Goal: Task Accomplishment & Management: Complete application form

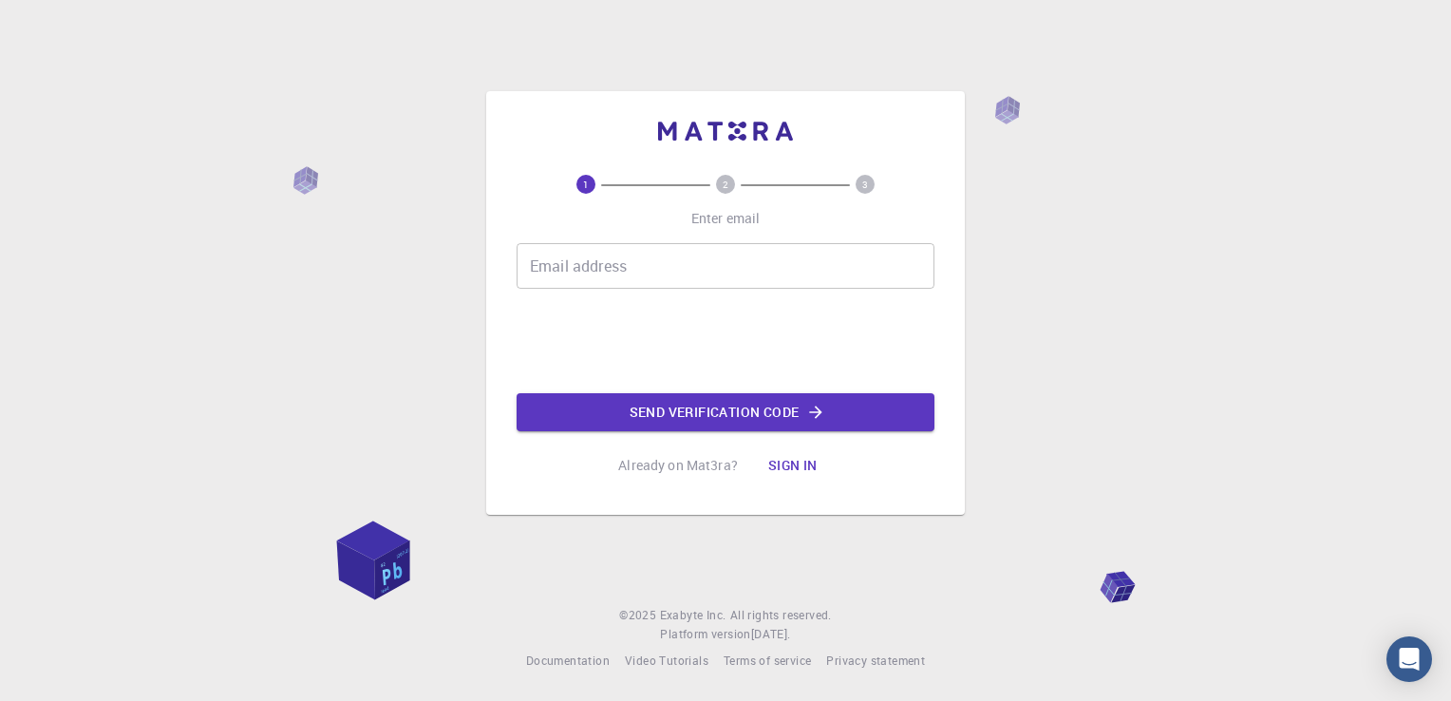
click at [551, 271] on input "Email address" at bounding box center [725, 266] width 418 height 46
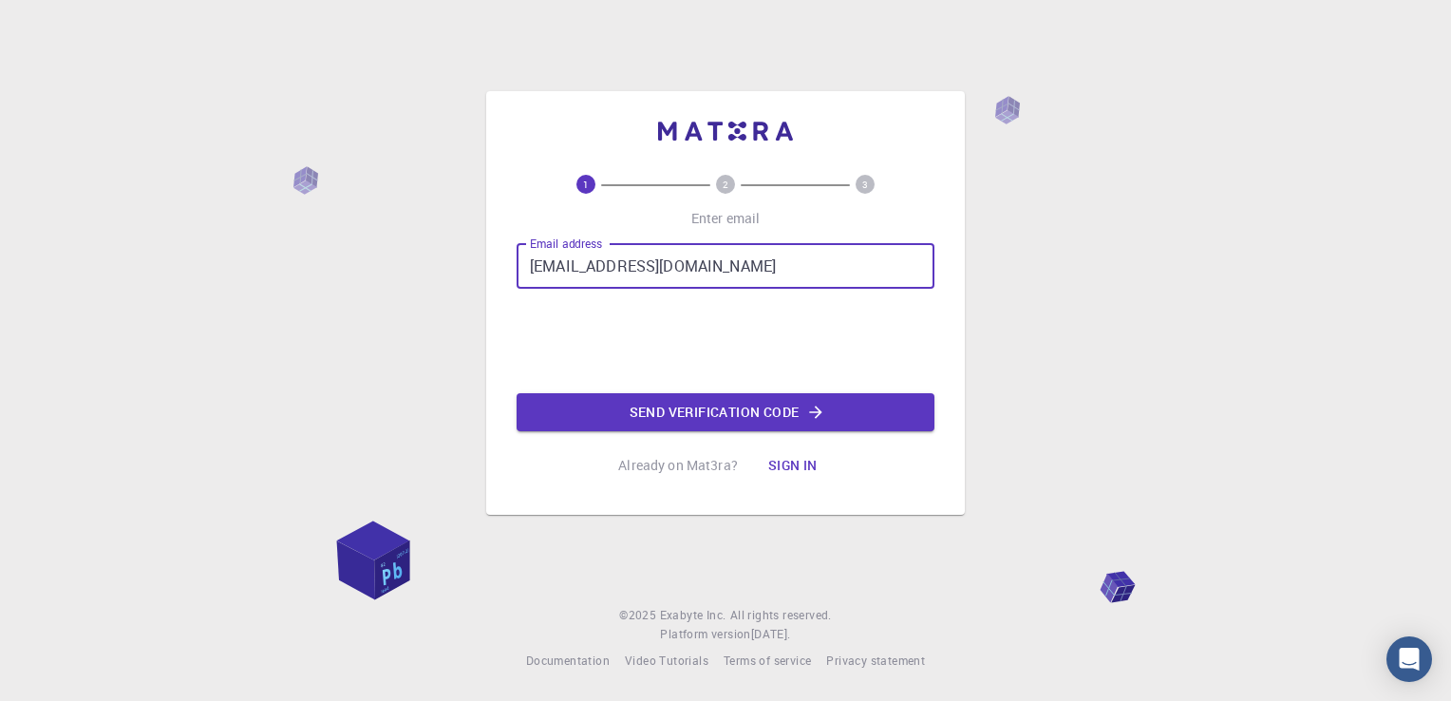
type input "[EMAIL_ADDRESS][DOMAIN_NAME]"
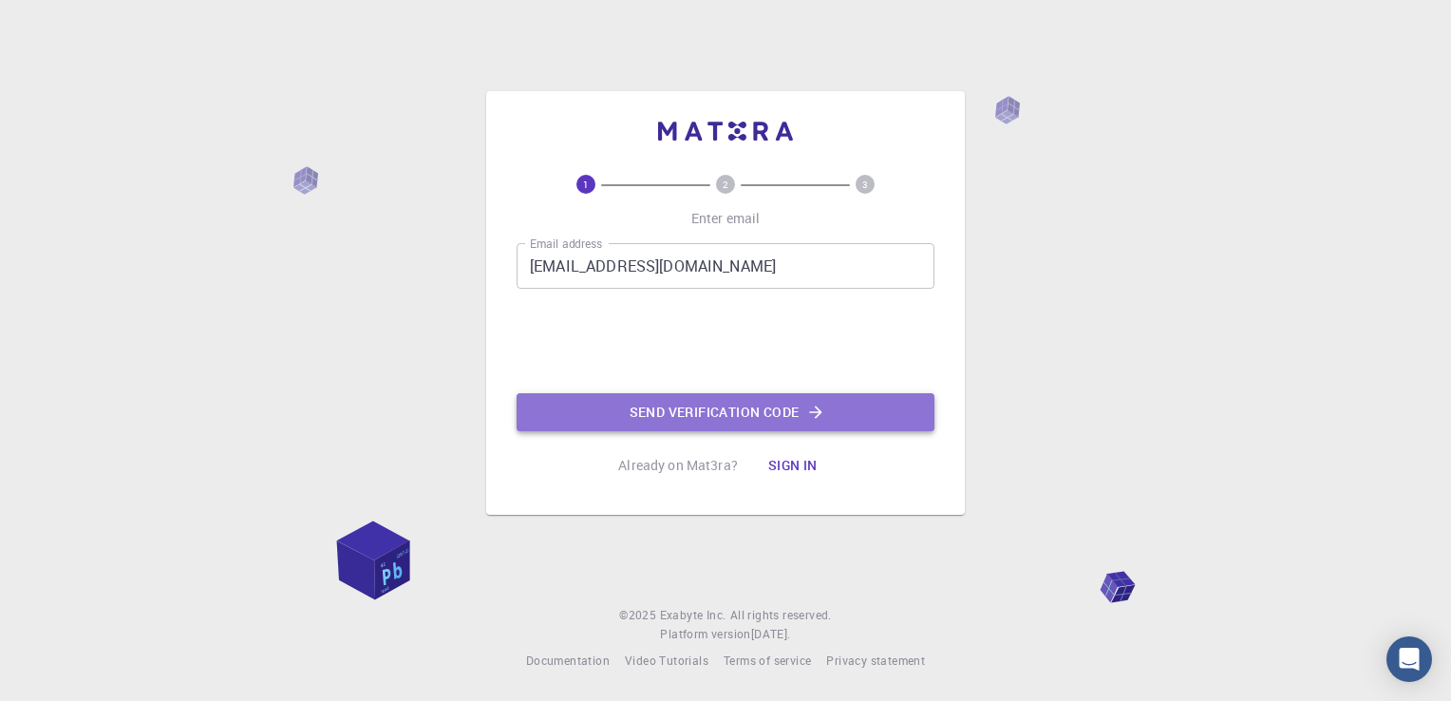
click at [668, 413] on button "Send verification code" at bounding box center [725, 412] width 418 height 38
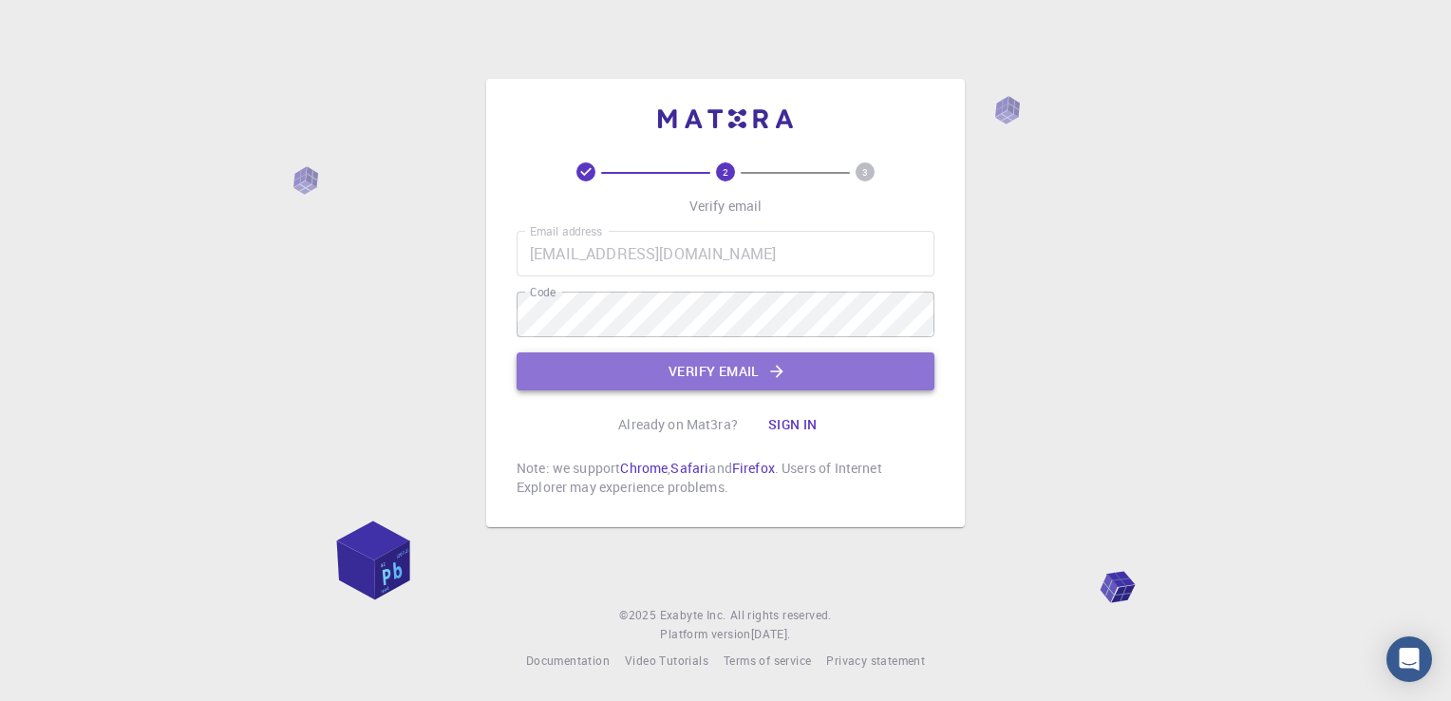
click at [688, 368] on button "Verify email" at bounding box center [725, 371] width 418 height 38
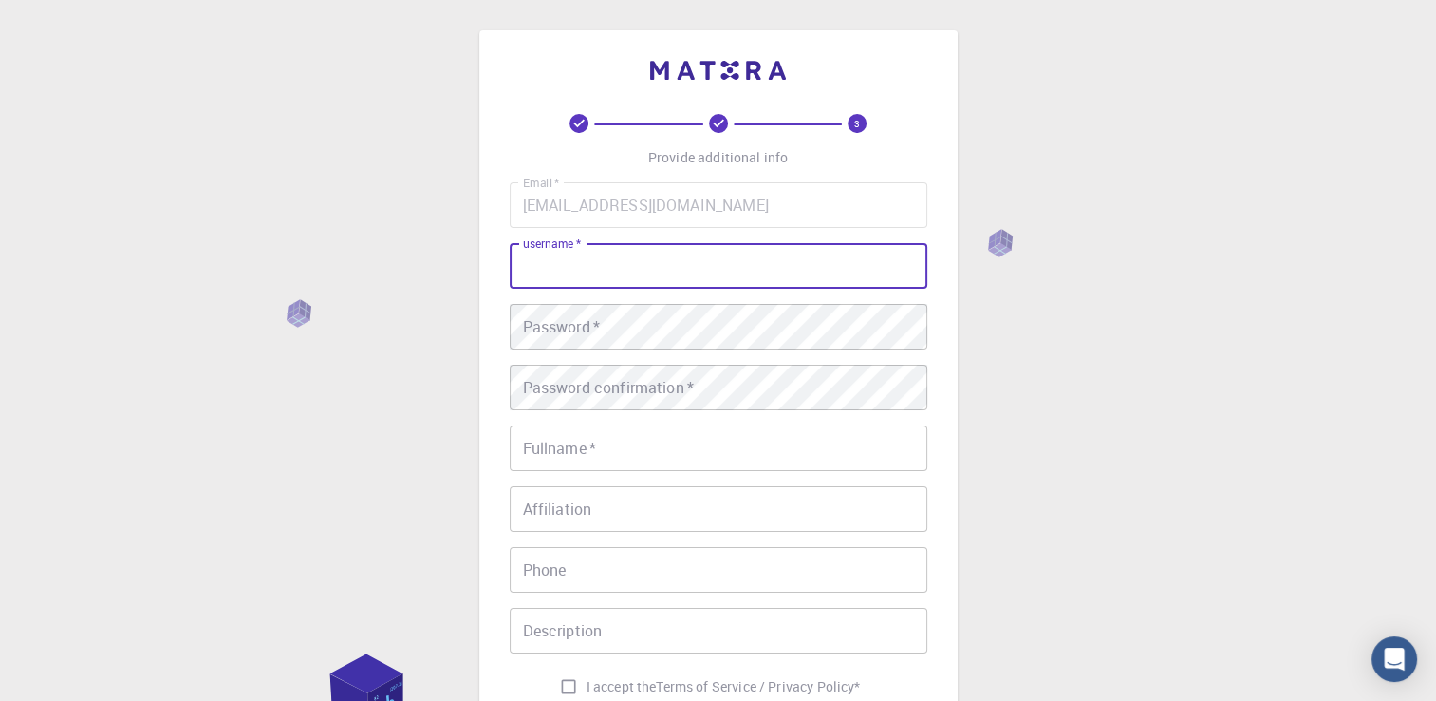
click at [685, 278] on input "username   *" at bounding box center [719, 266] width 418 height 46
type input "Samjoe"
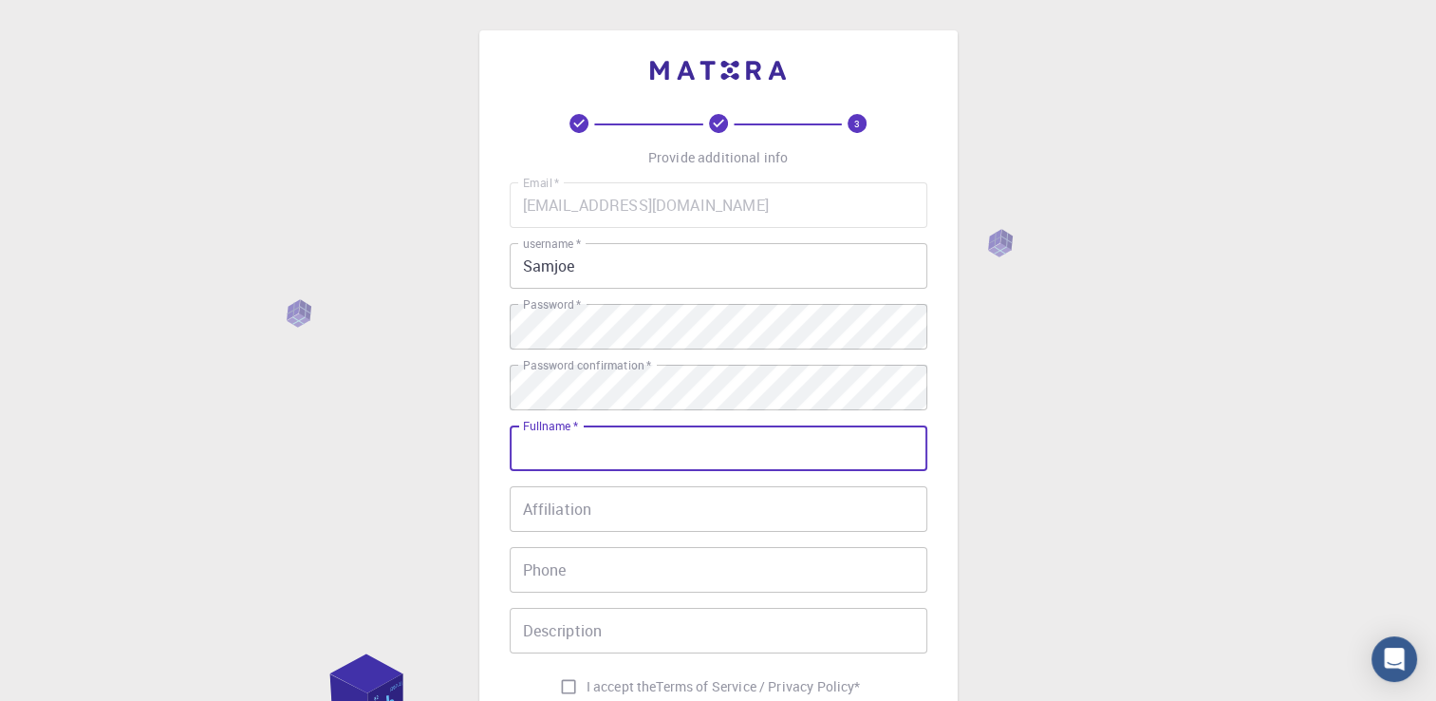
click at [728, 455] on input "Fullname   *" at bounding box center [719, 448] width 418 height 46
type input "[PERSON_NAME]"
click at [710, 517] on input "Affiliation" at bounding box center [719, 509] width 418 height 46
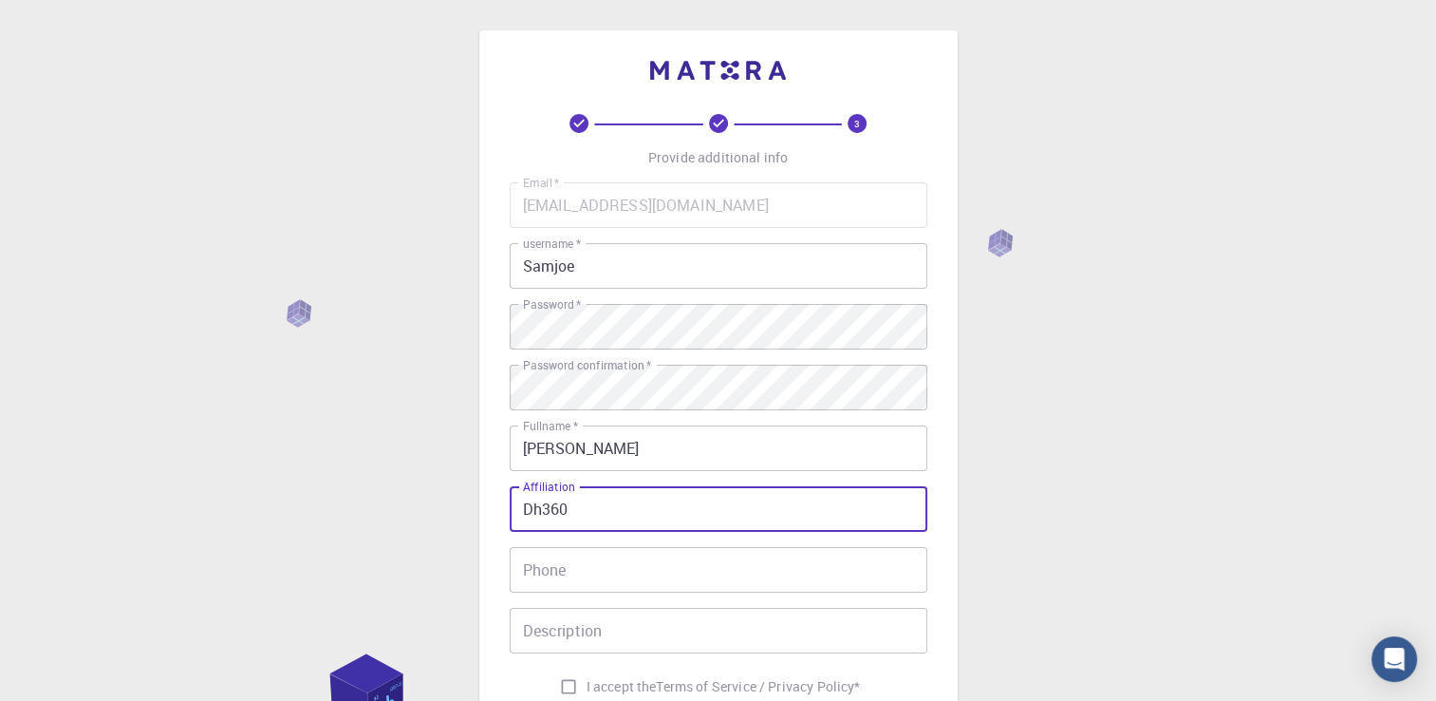
type input "Dh360"
click at [674, 575] on input "Phone" at bounding box center [719, 570] width 418 height 46
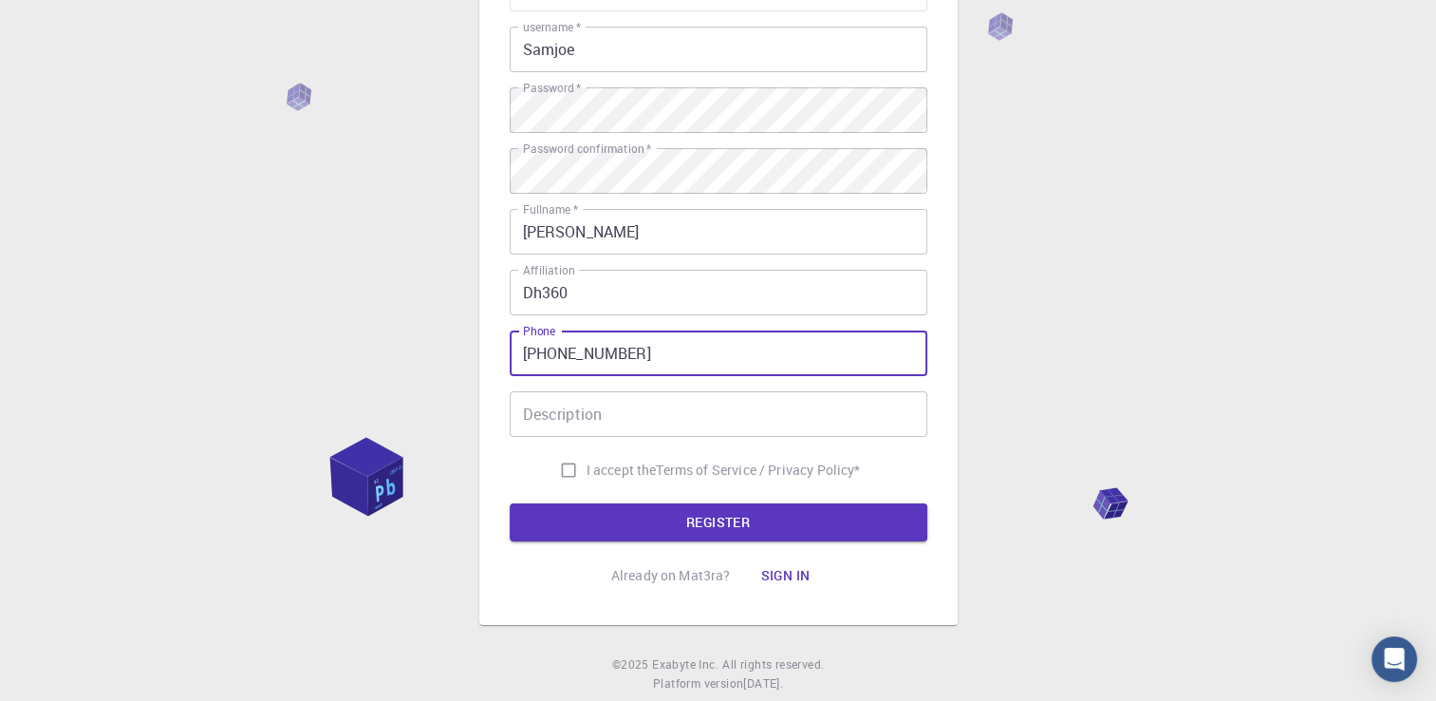
scroll to position [219, 0]
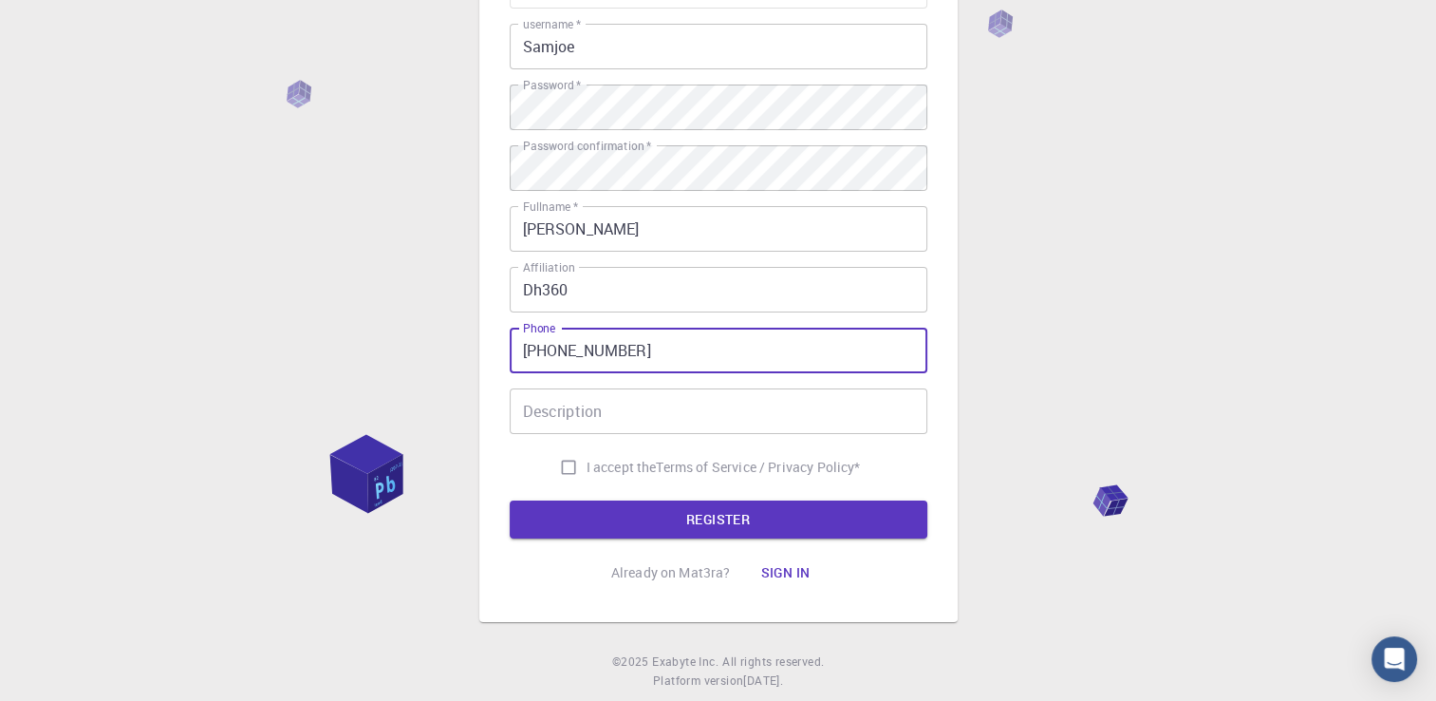
type input "[PHONE_NUMBER]"
click at [566, 461] on input "I accept the Terms of Service / Privacy Policy *" at bounding box center [569, 467] width 36 height 36
checkbox input "true"
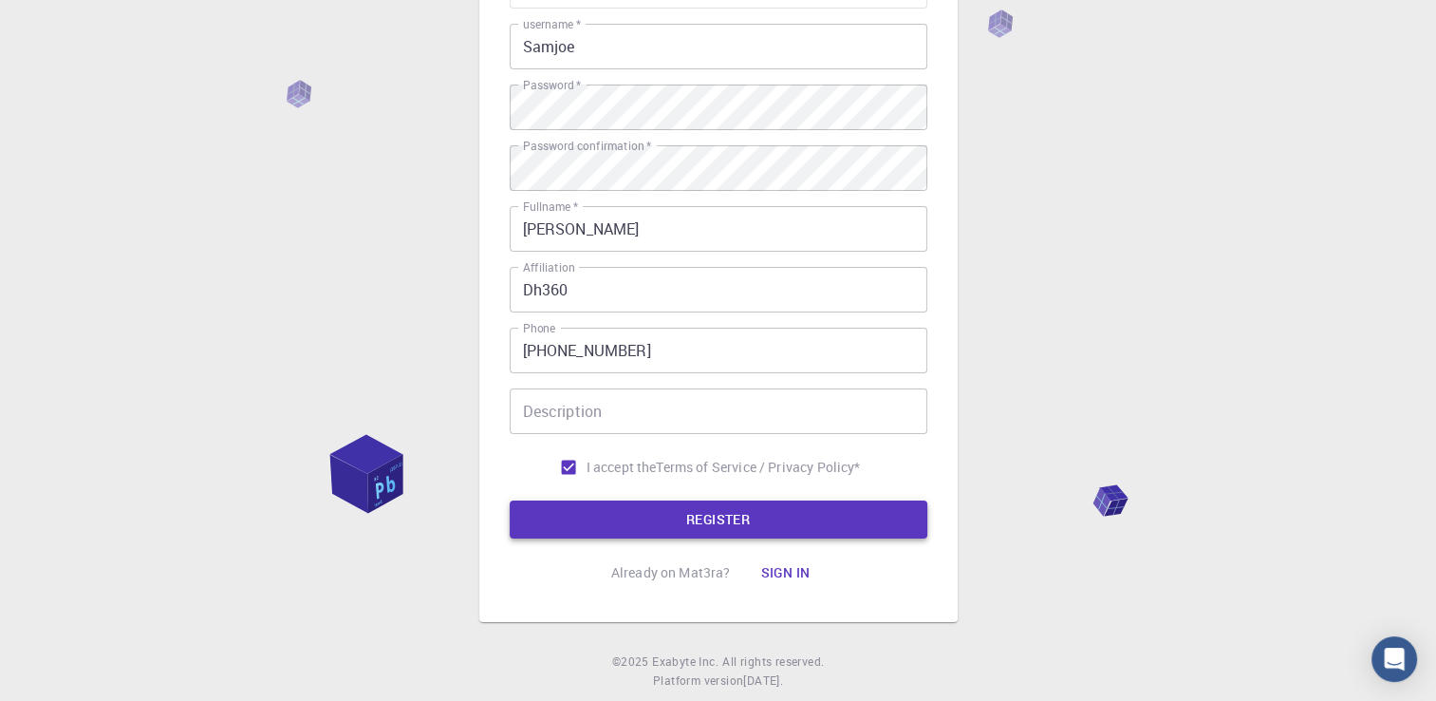
click at [627, 516] on button "REGISTER" at bounding box center [719, 519] width 418 height 38
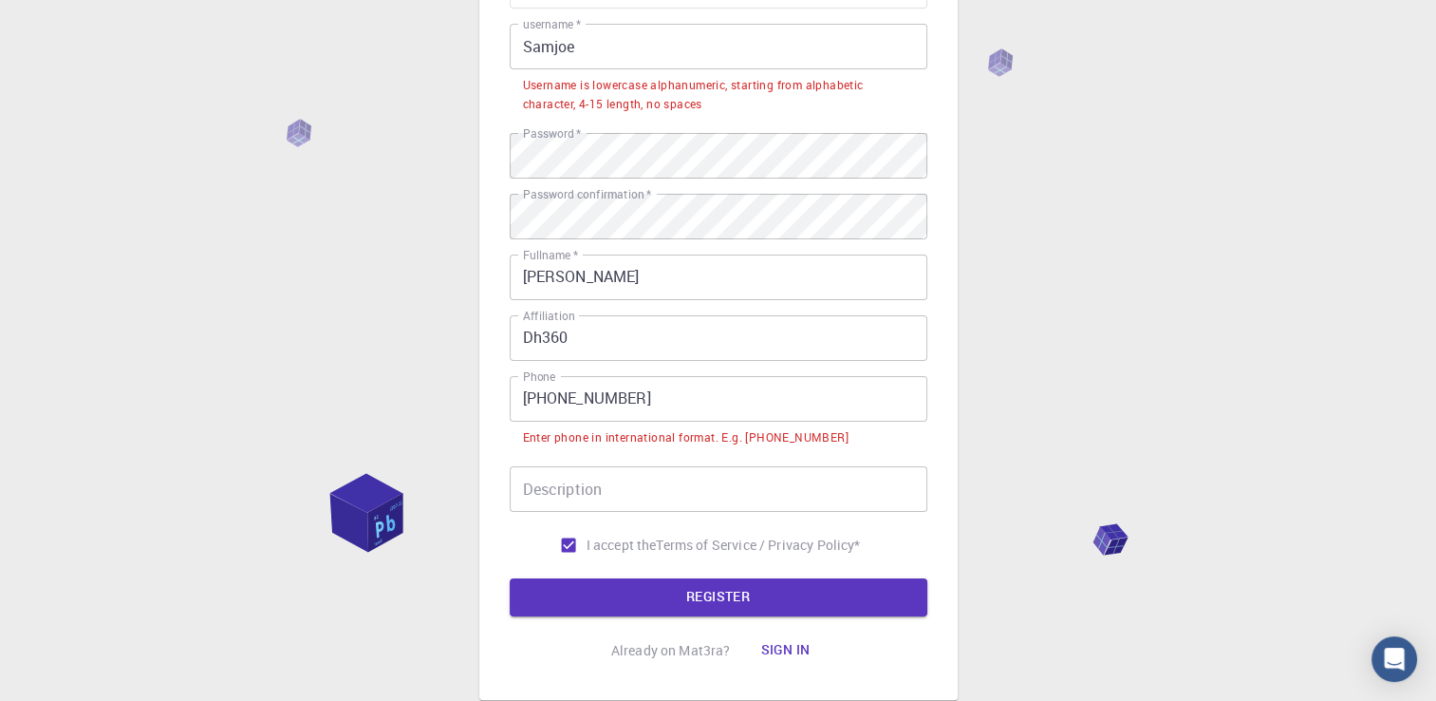
click at [533, 46] on input "Samjoe" at bounding box center [719, 47] width 418 height 46
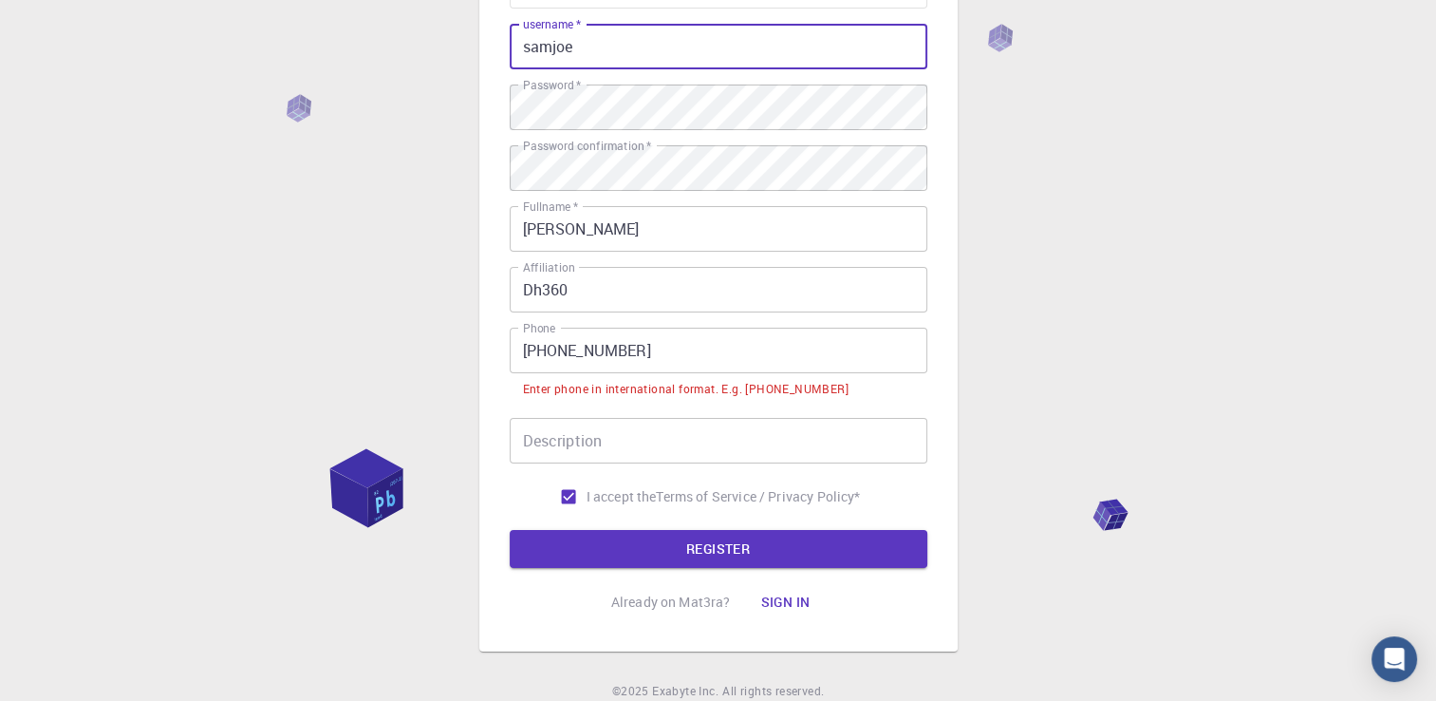
type input "samjoe"
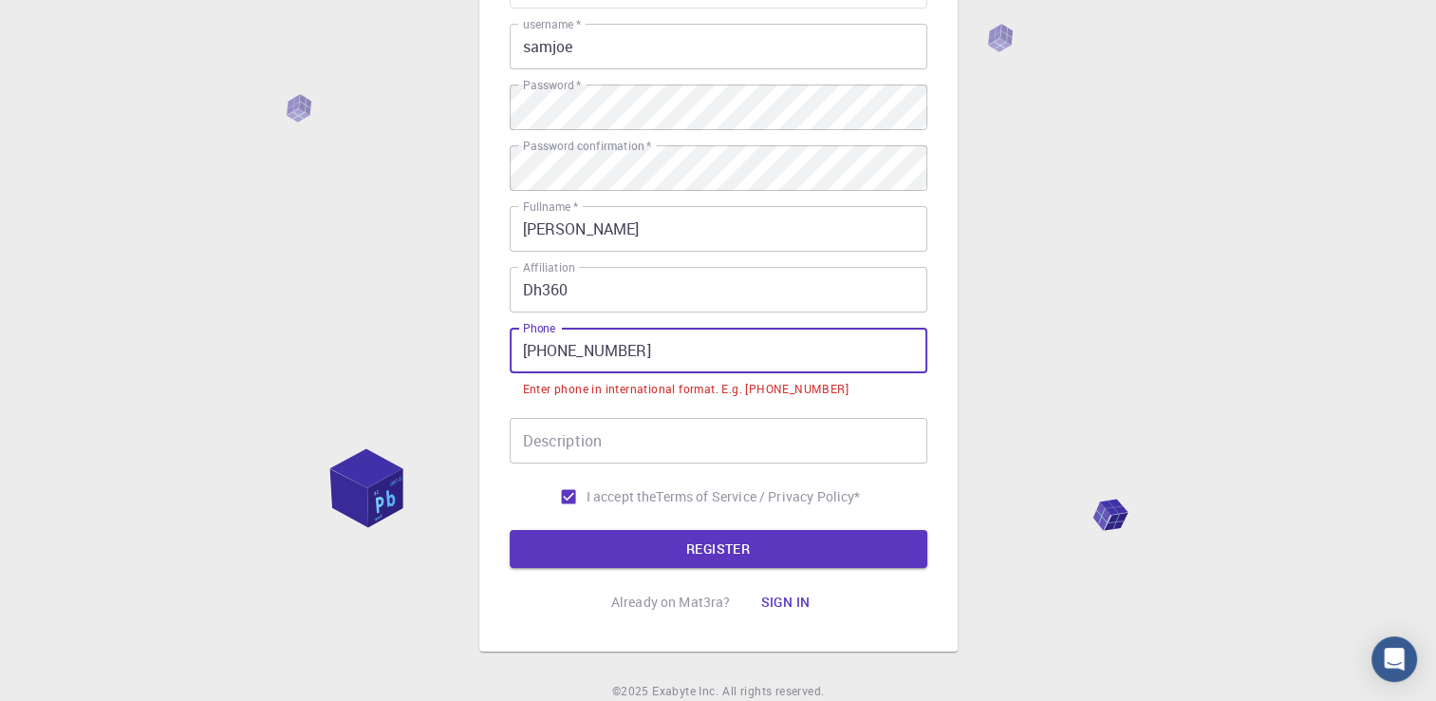
click at [562, 351] on input "[PHONE_NUMBER]" at bounding box center [719, 351] width 418 height 46
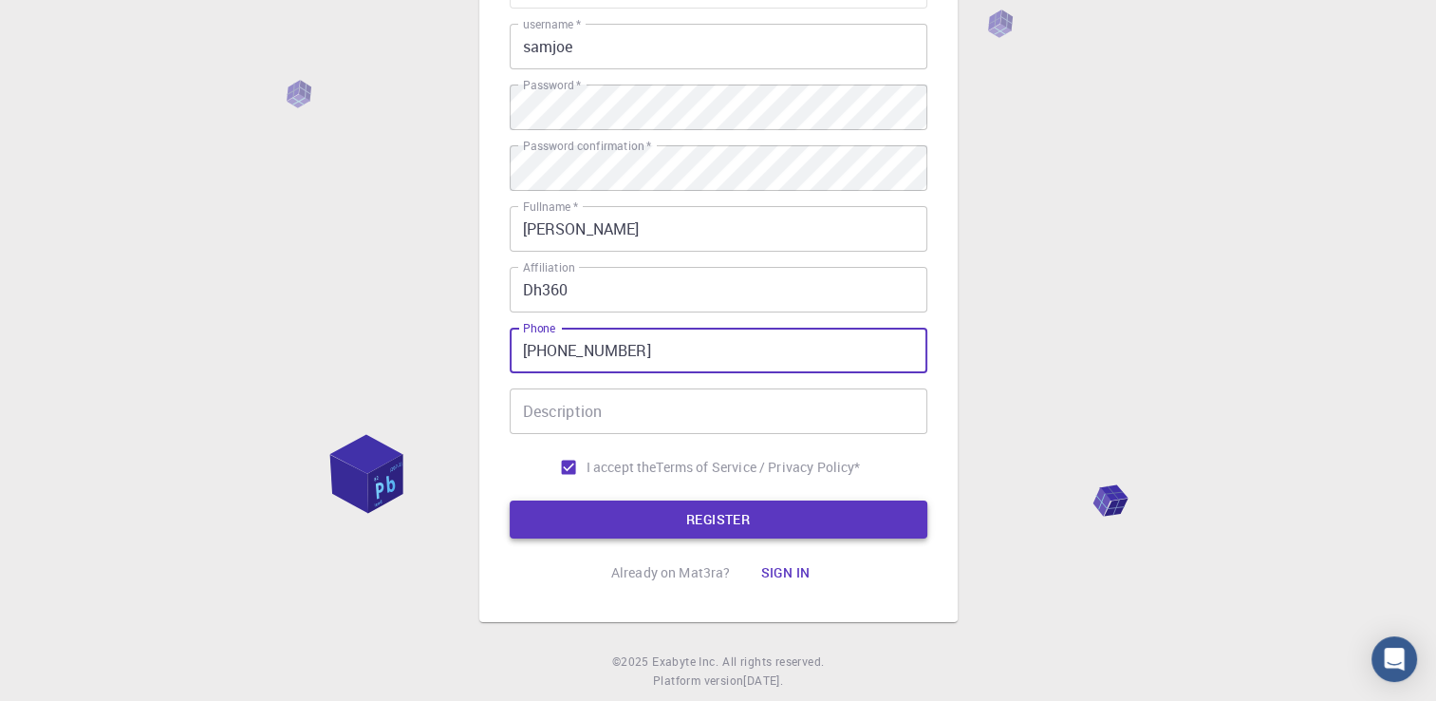
type input "[PHONE_NUMBER]"
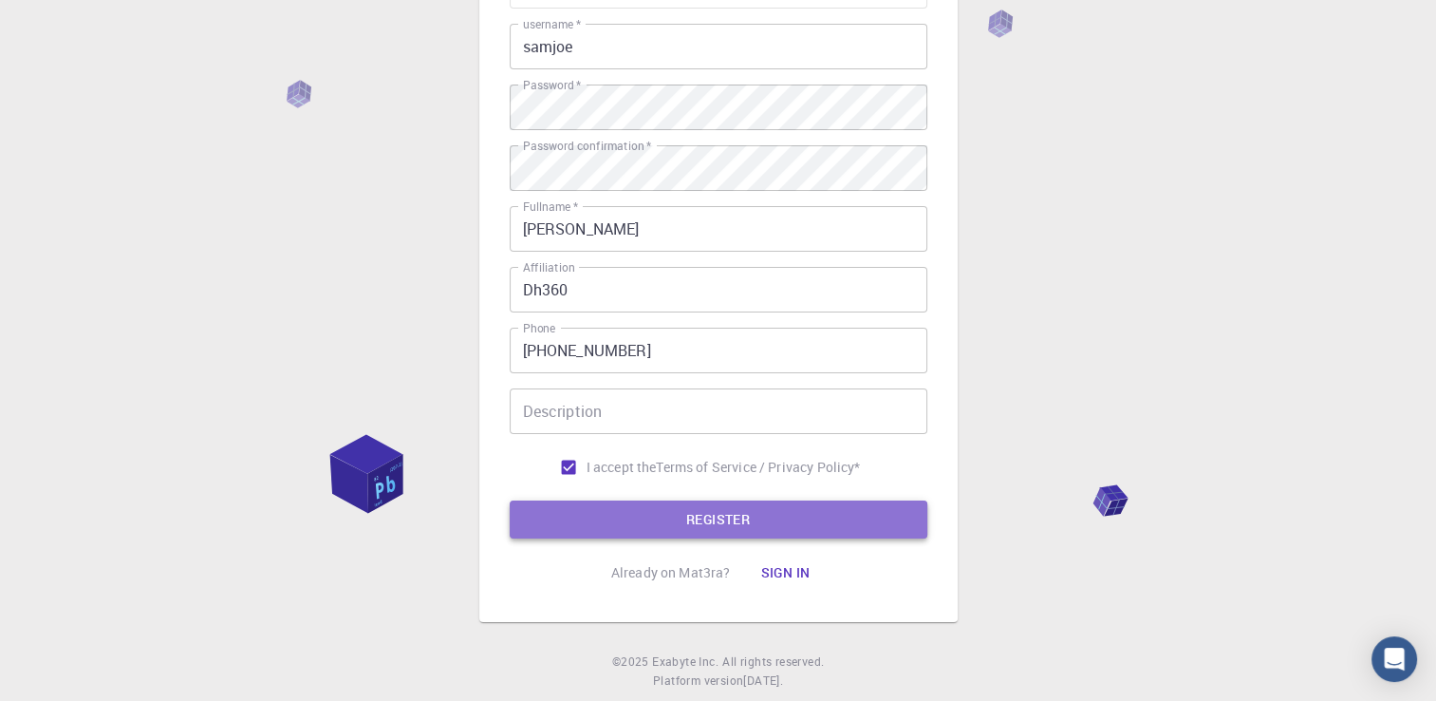
click at [656, 517] on button "REGISTER" at bounding box center [719, 519] width 418 height 38
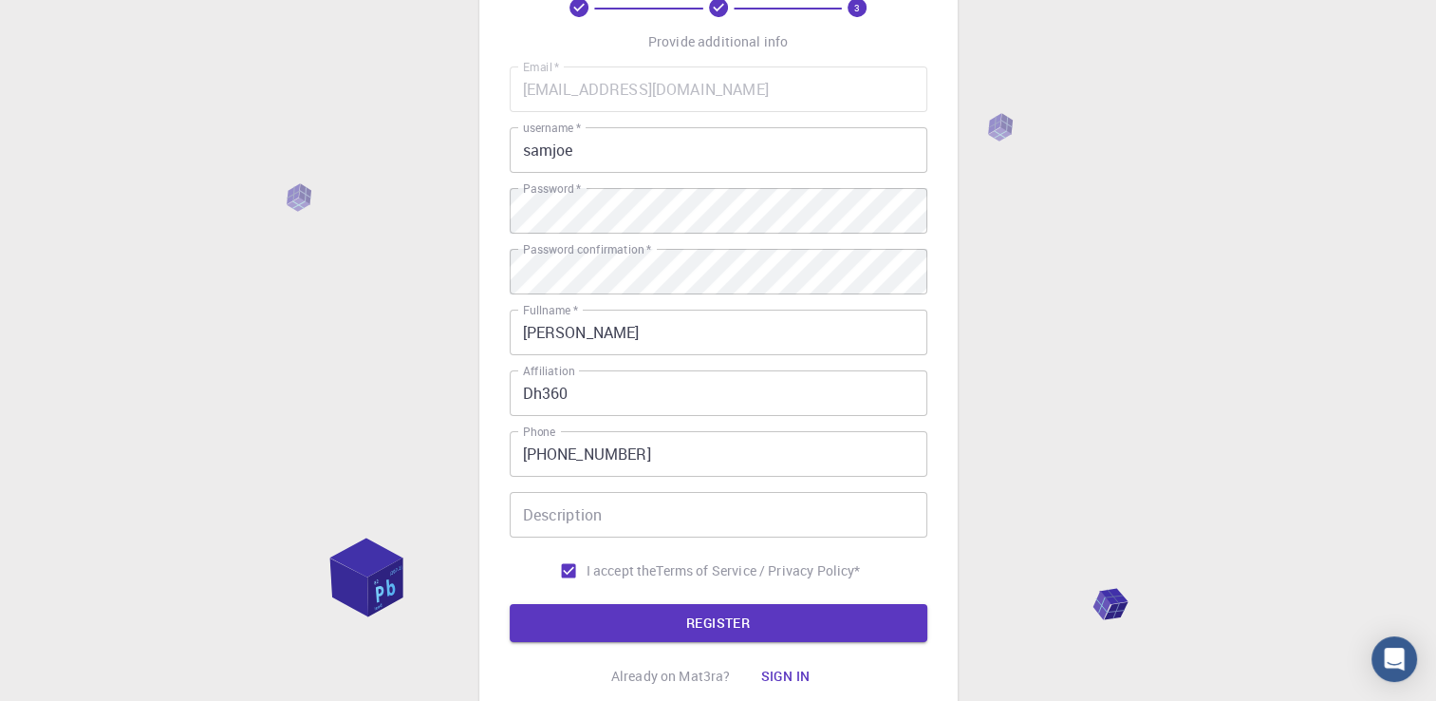
scroll to position [16, 0]
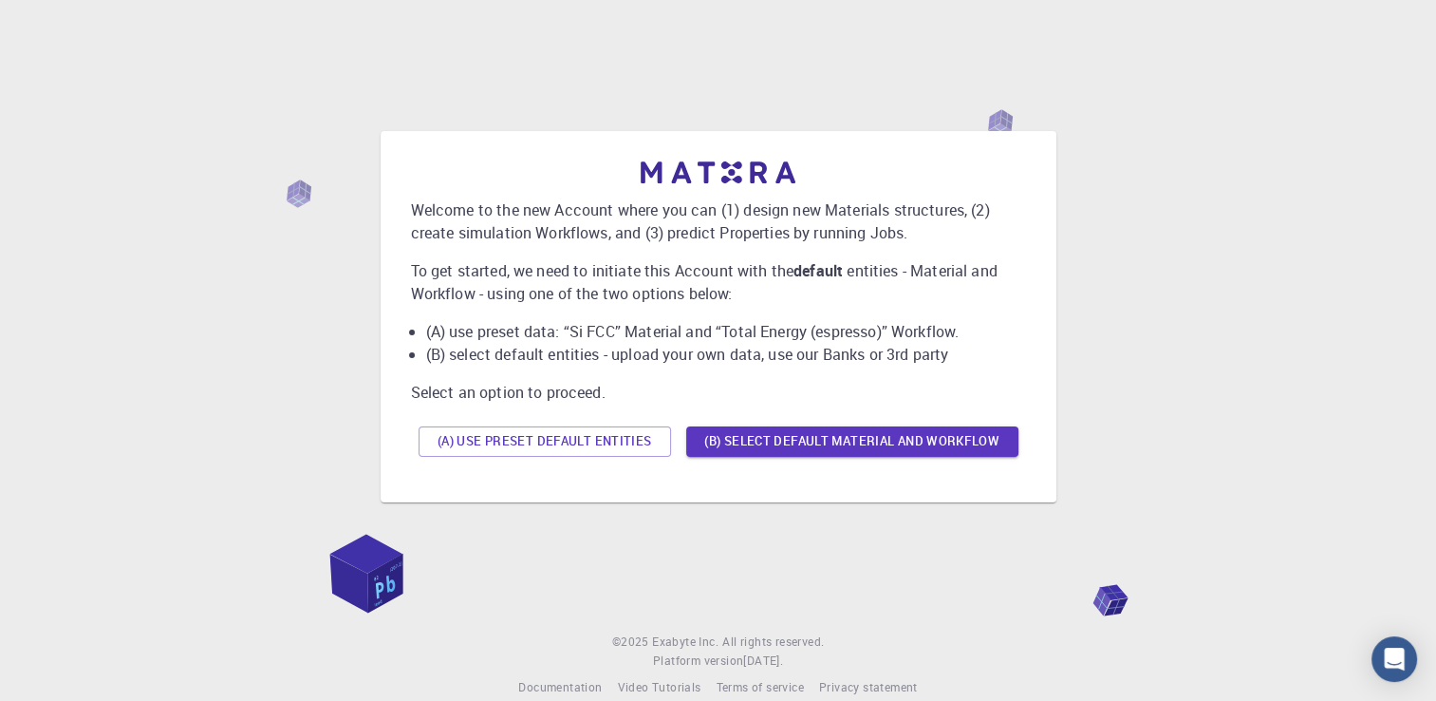
drag, startPoint x: 1442, startPoint y: 478, endPoint x: 1454, endPoint y: 301, distance: 177.0
click at [1436, 301] on html "Welcome to the new Account where you can (1) design new Materials structures, (…" at bounding box center [718, 363] width 1436 height 727
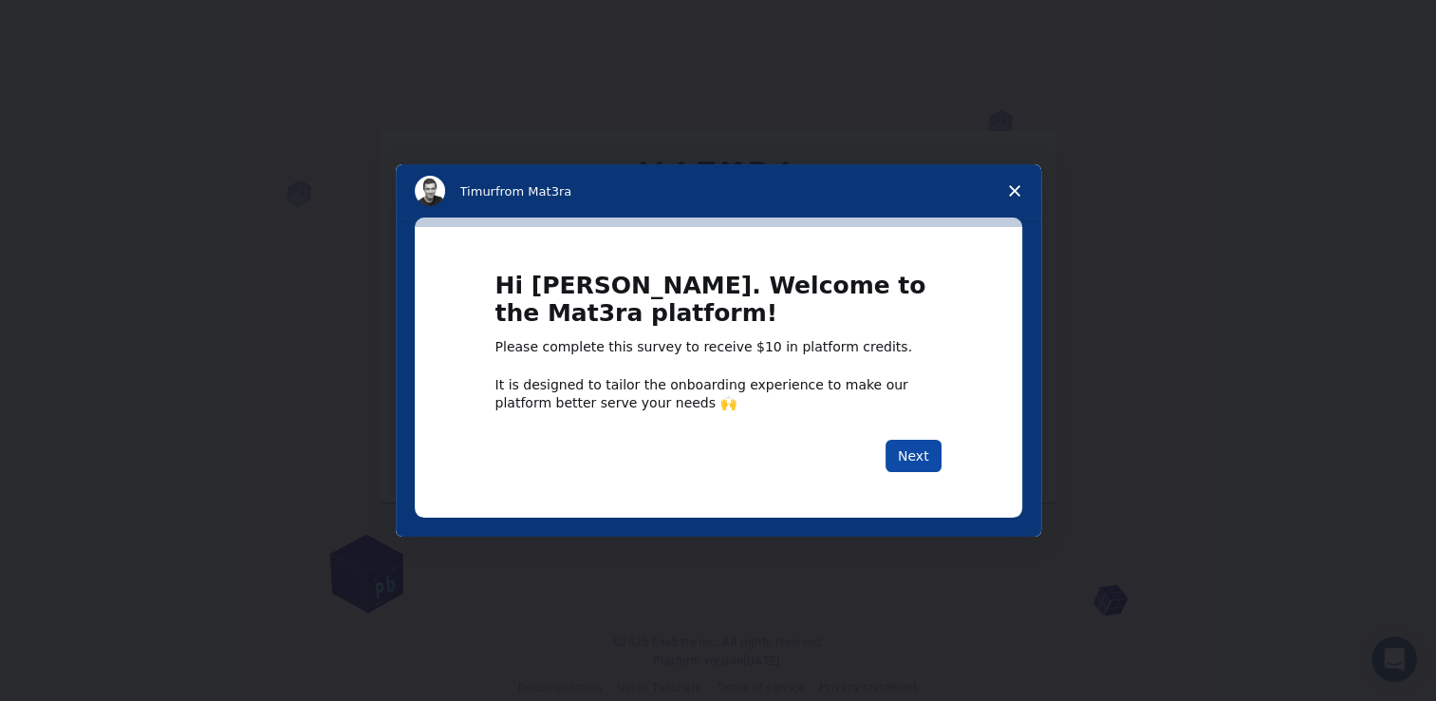
click at [915, 460] on button "Next" at bounding box center [914, 456] width 56 height 32
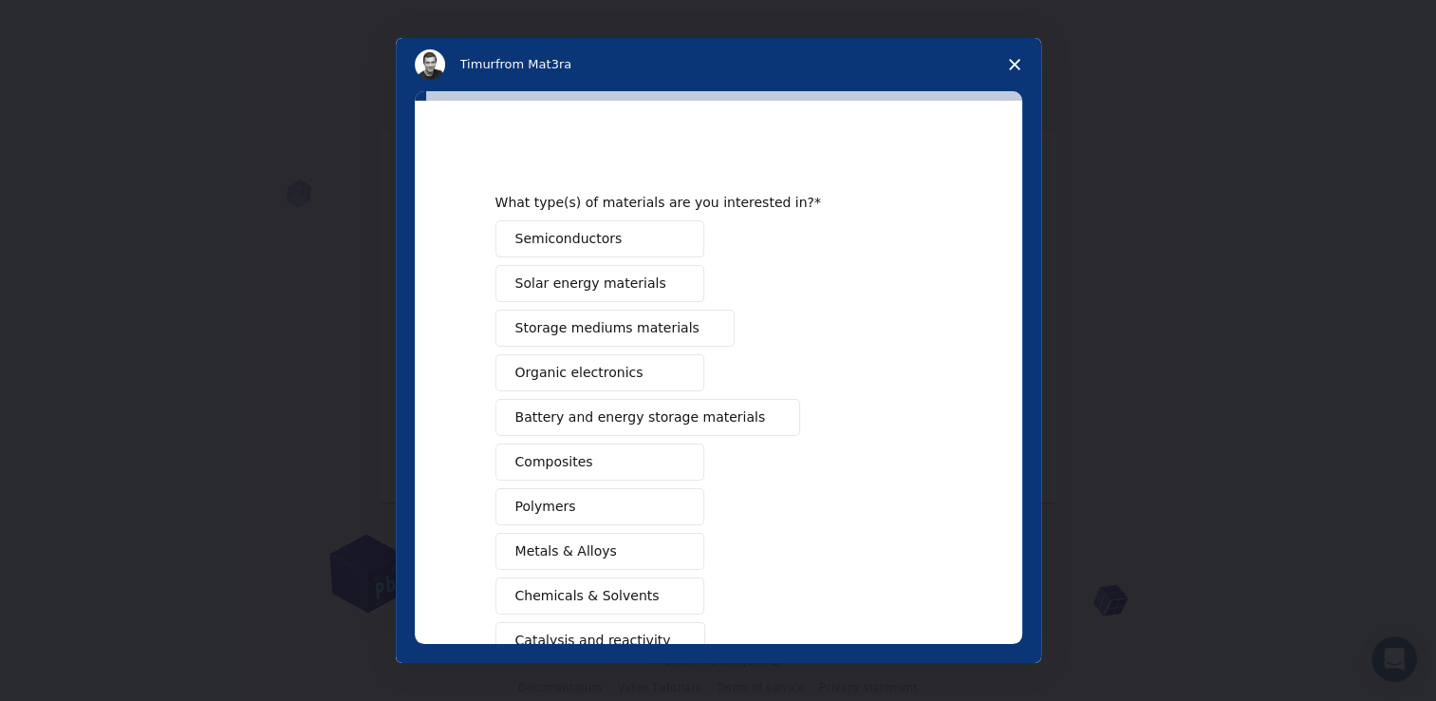
click at [569, 326] on span "Storage mediums materials" at bounding box center [608, 328] width 184 height 20
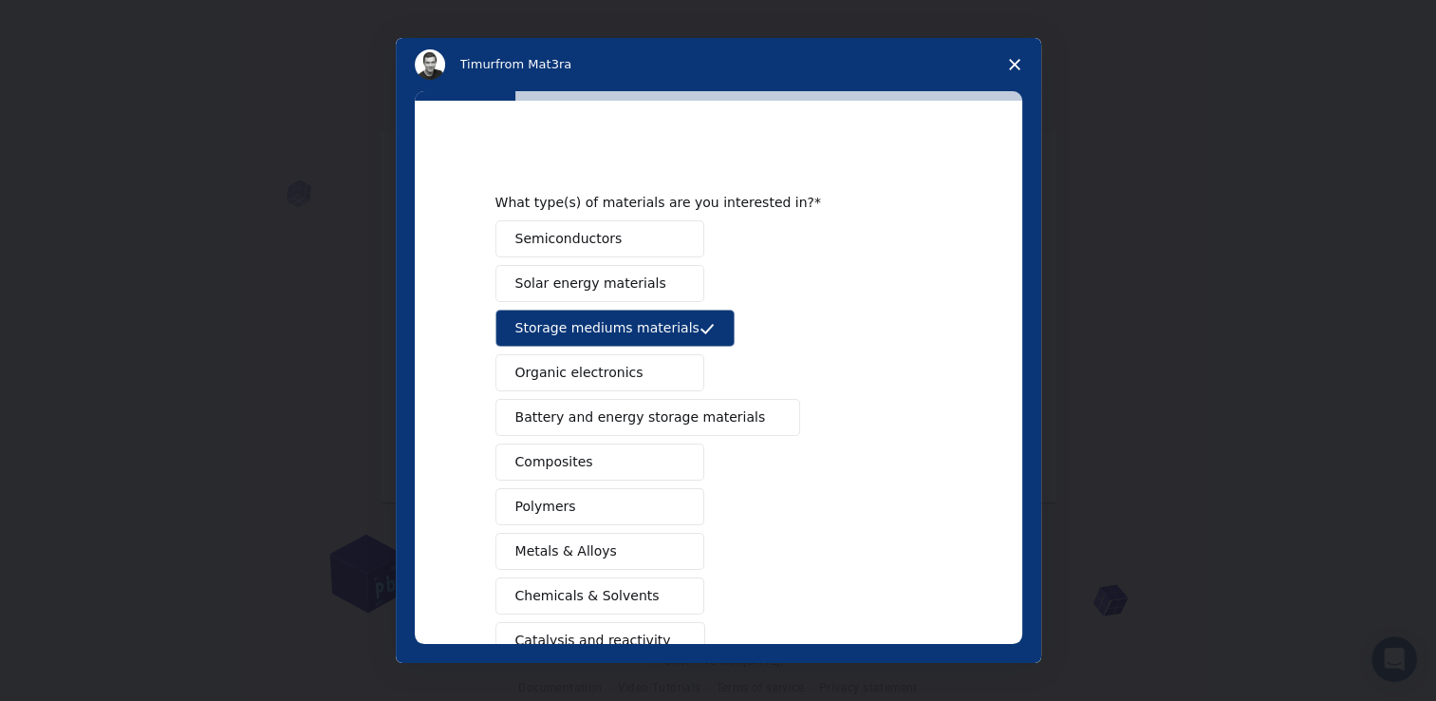
click at [572, 238] on span "Semiconductors" at bounding box center [569, 239] width 107 height 20
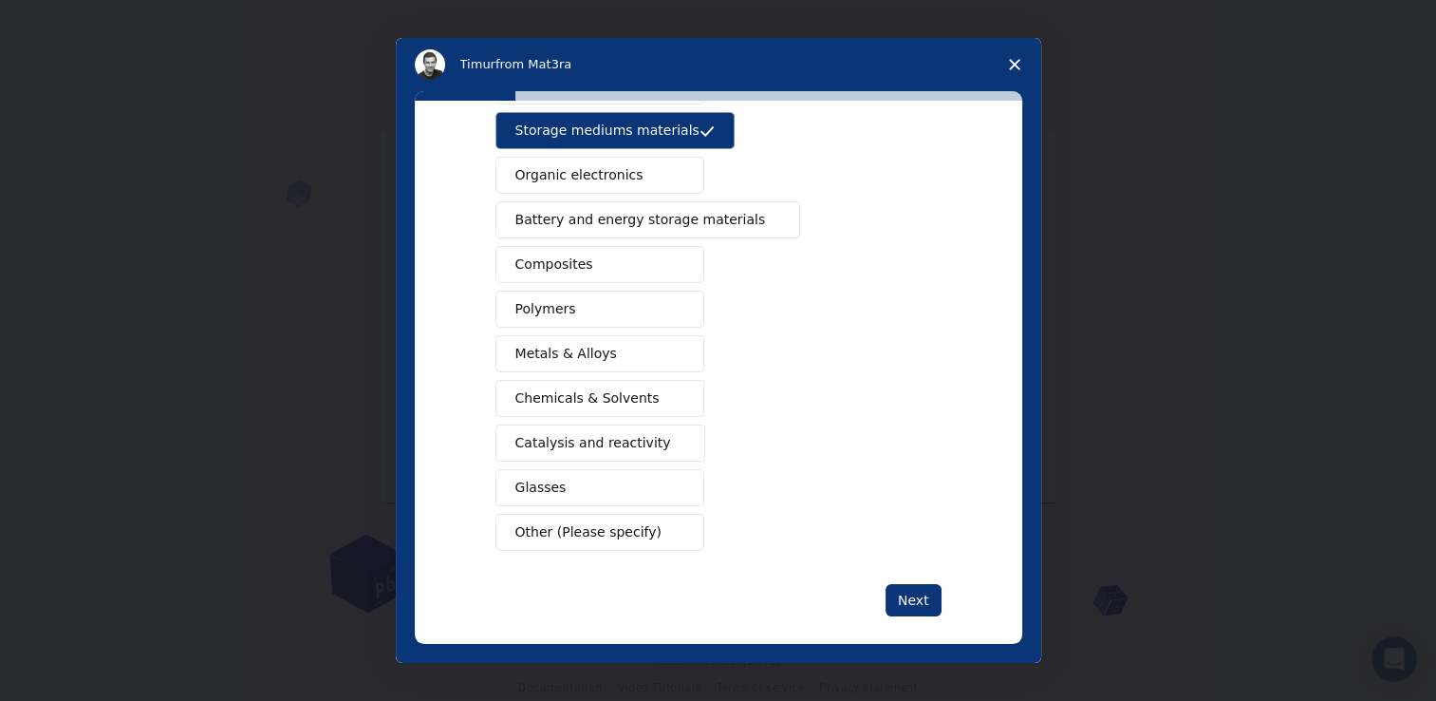
scroll to position [210, 0]
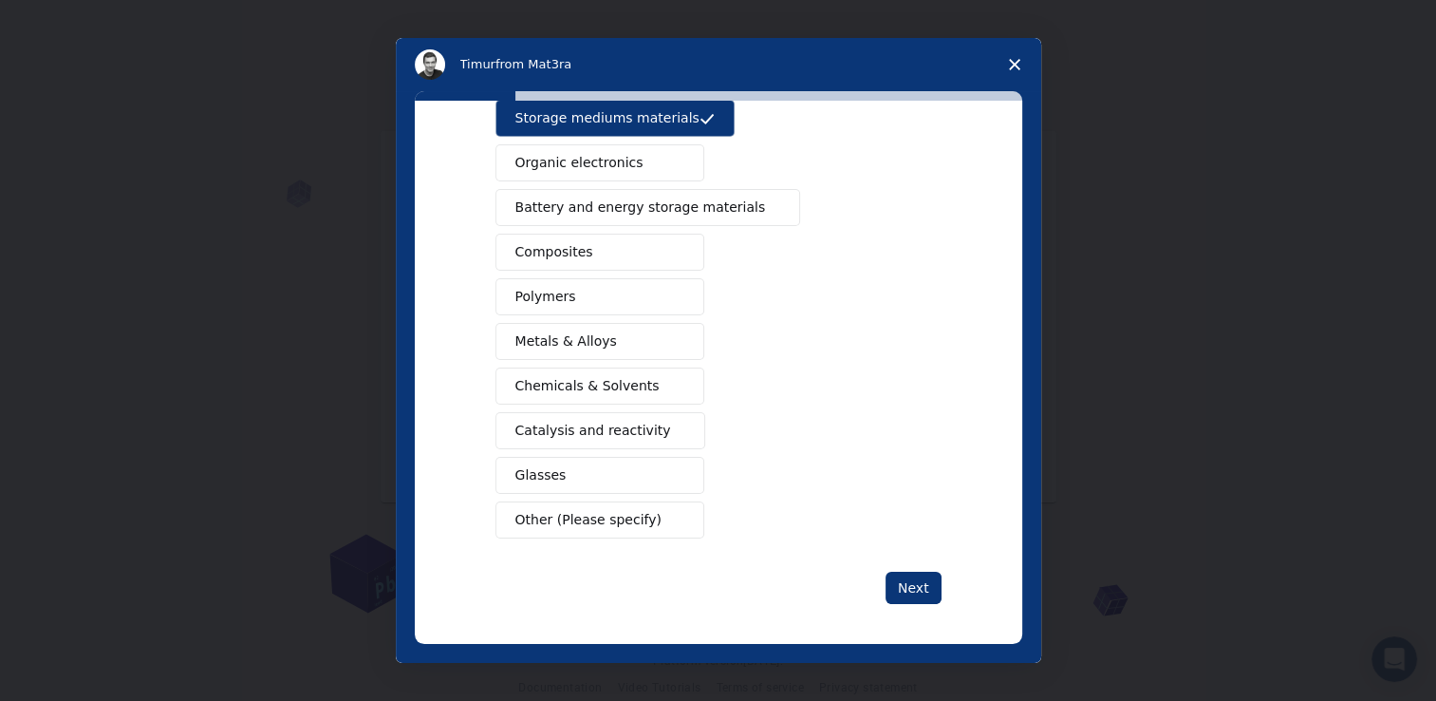
click at [573, 514] on span "Other (Please specify)" at bounding box center [589, 520] width 146 height 20
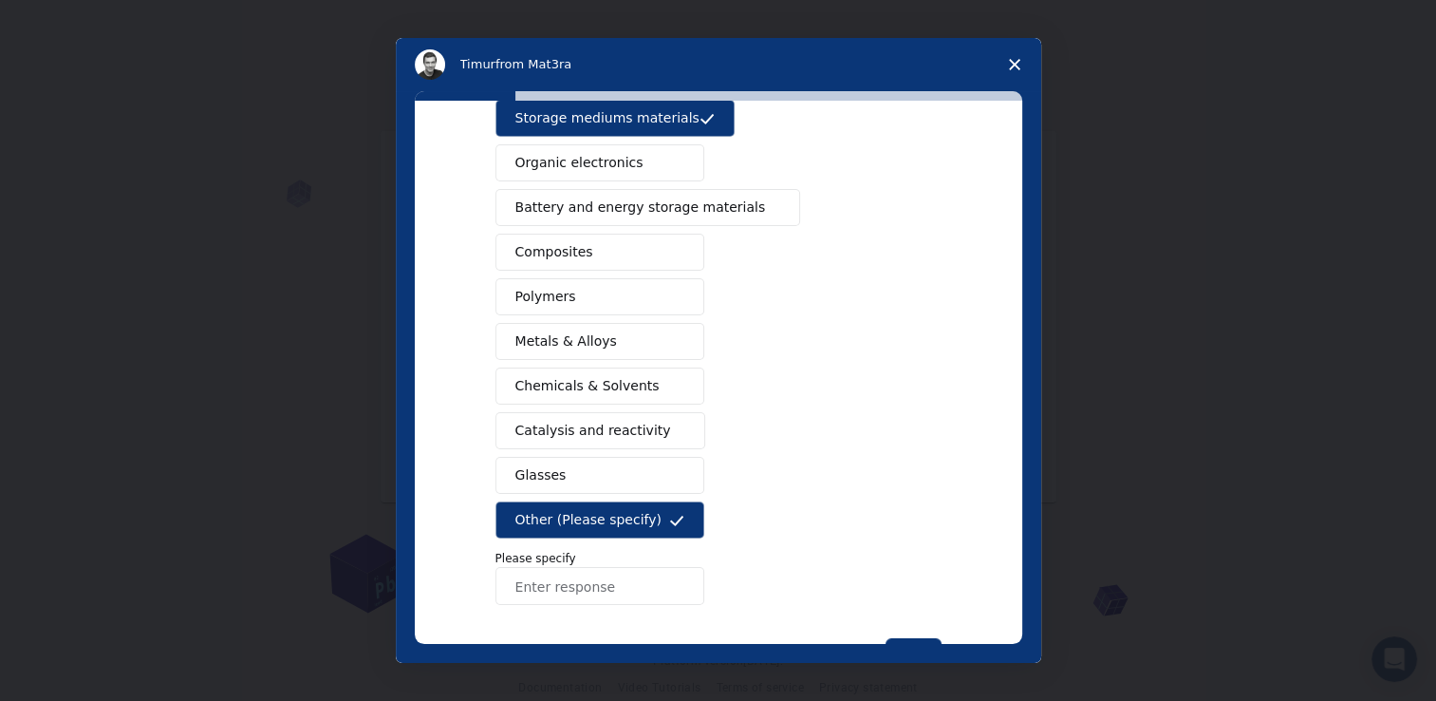
click at [646, 514] on button "Other (Please specify)" at bounding box center [600, 519] width 209 height 37
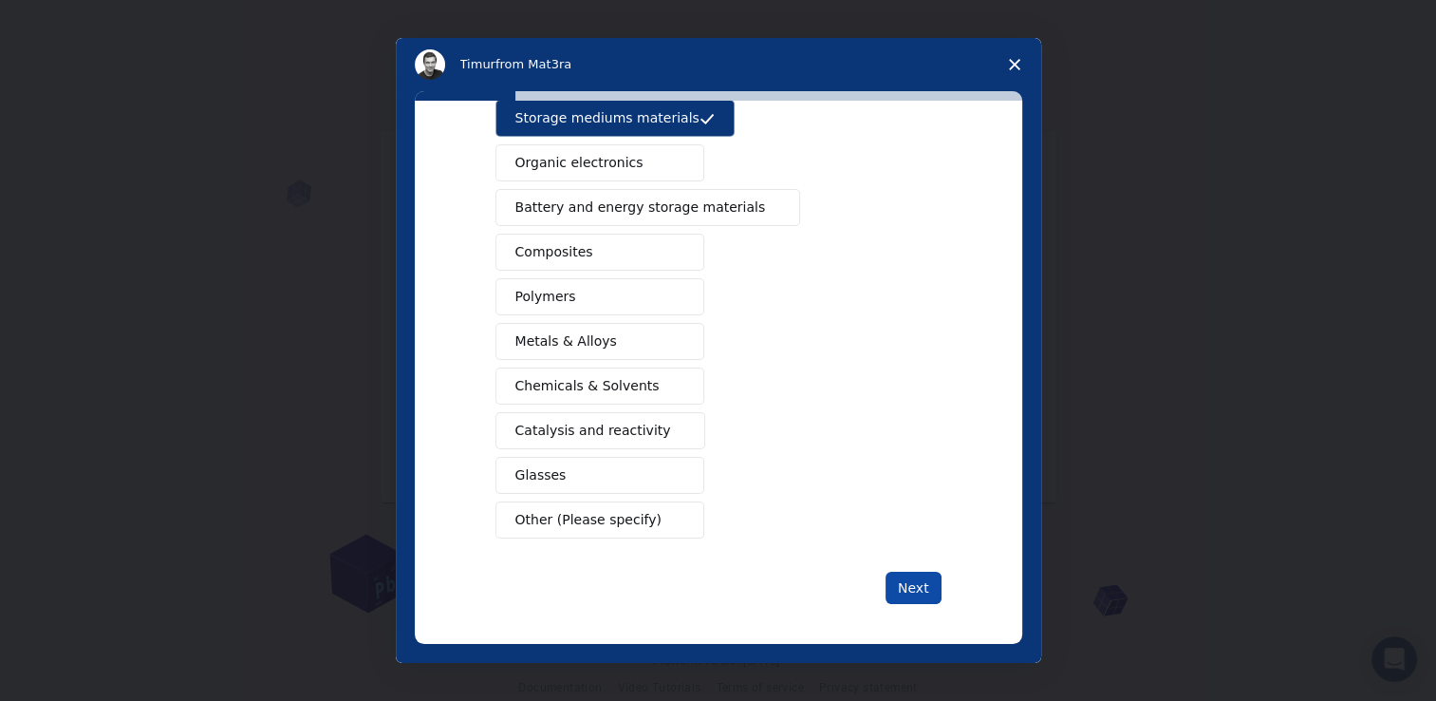
click at [900, 579] on button "Next" at bounding box center [914, 588] width 56 height 32
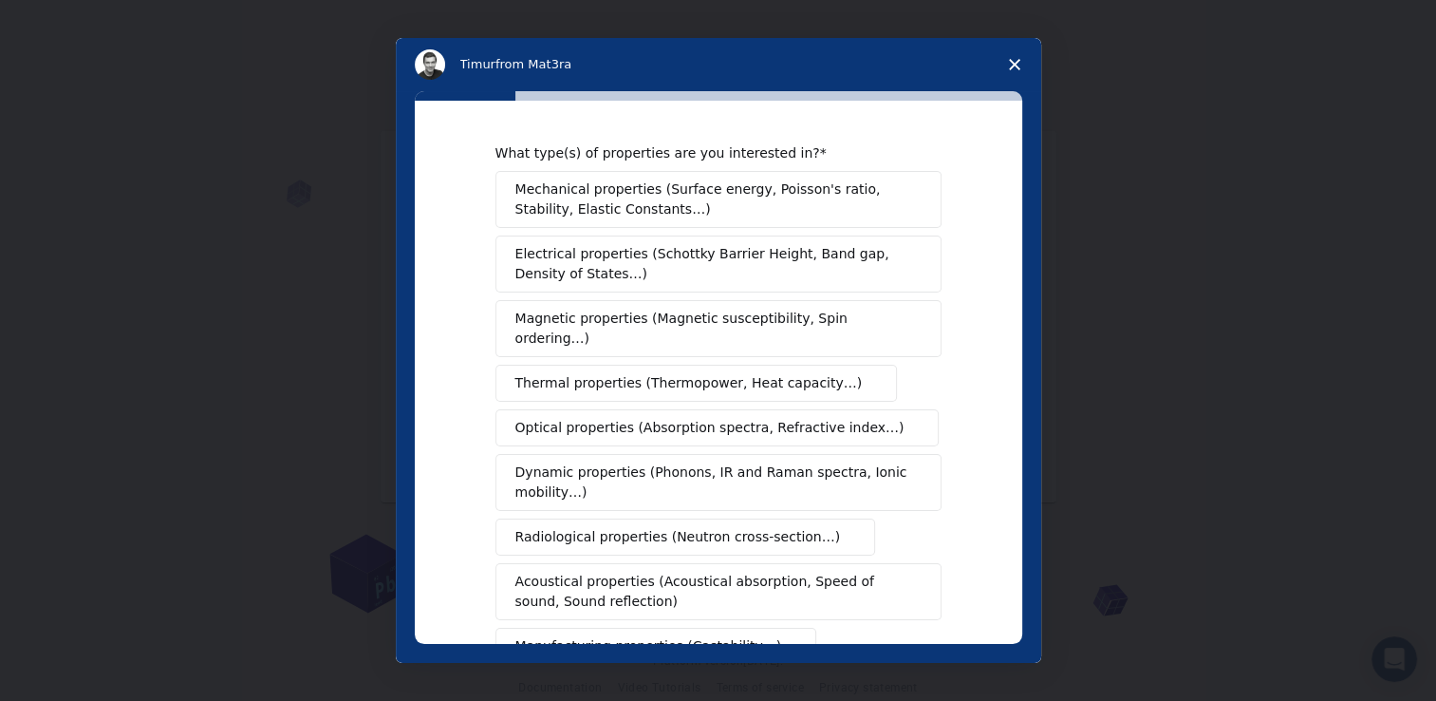
scroll to position [0, 0]
click at [718, 192] on span "Mechanical properties (Surface energy, Poisson's ratio, Stability, Elastic Cons…" at bounding box center [714, 201] width 396 height 40
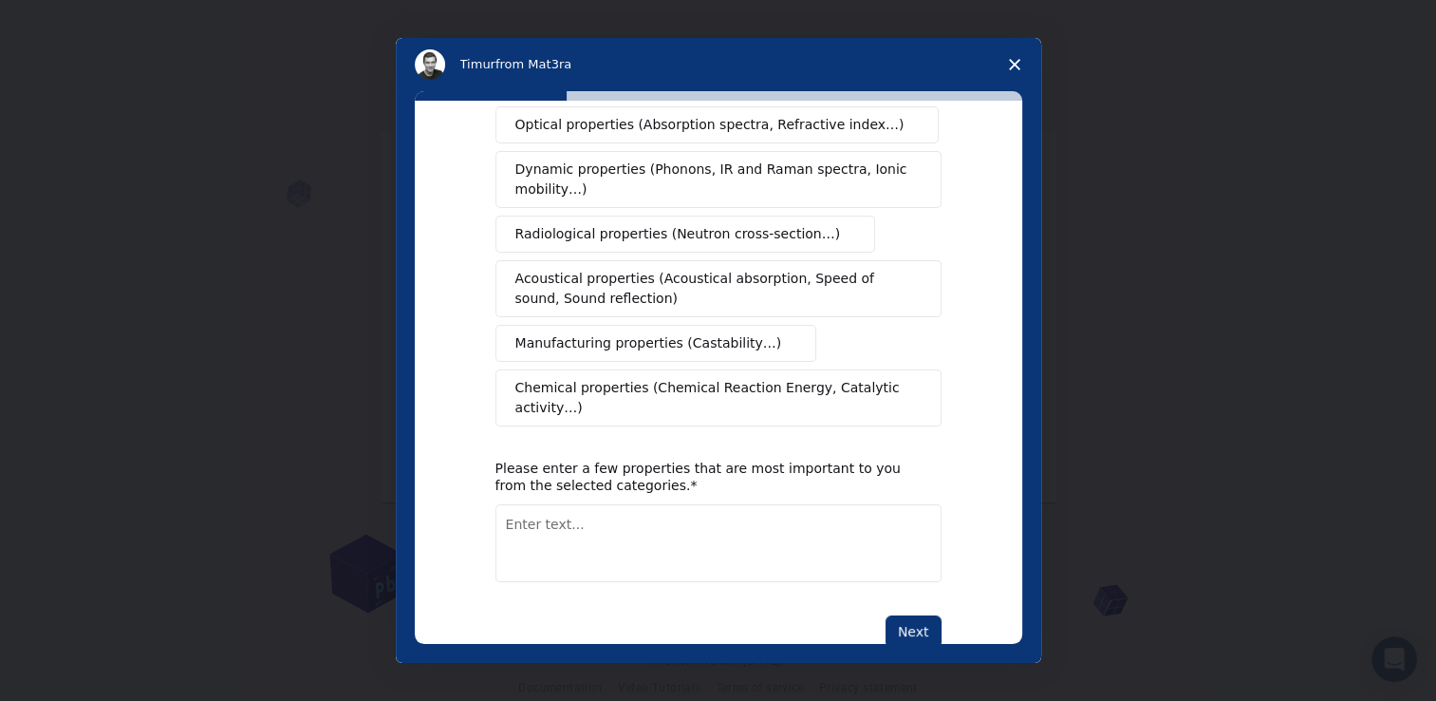
scroll to position [309, 0]
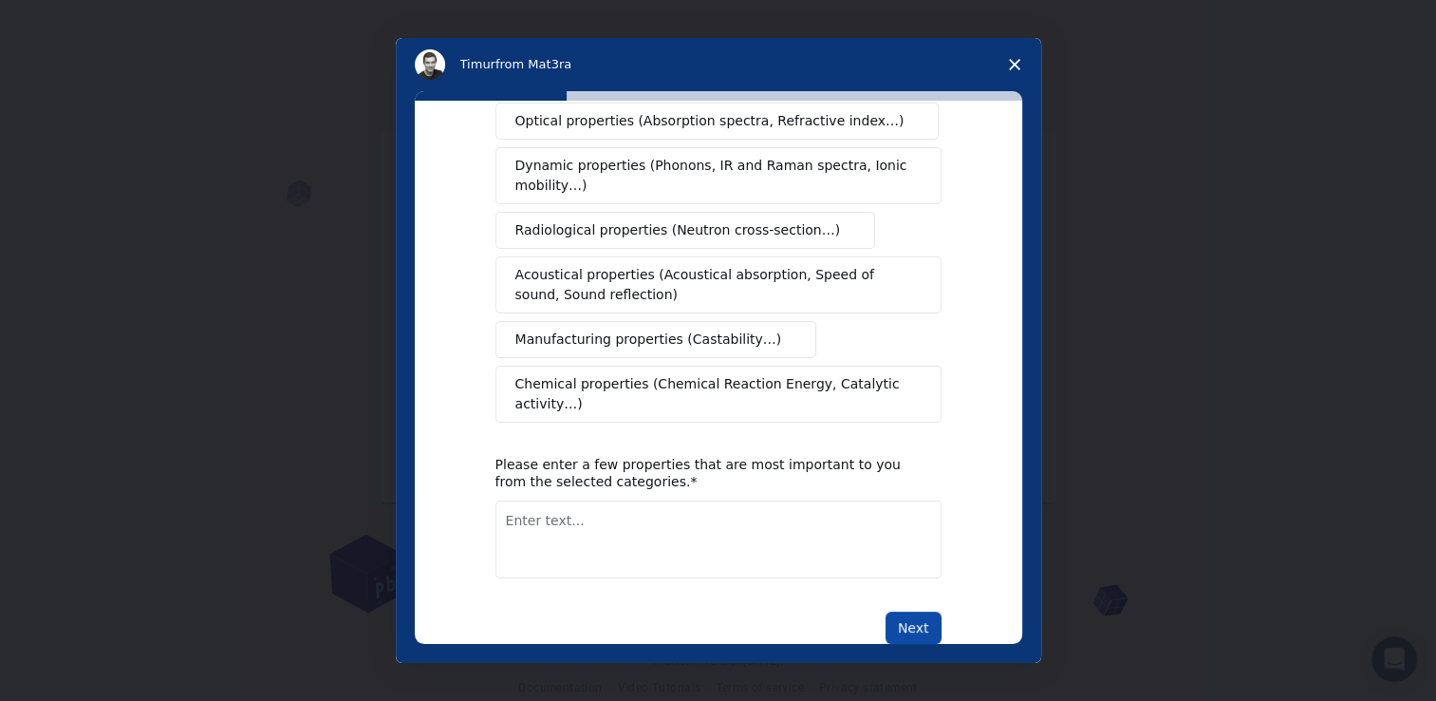
click at [903, 611] on button "Next" at bounding box center [914, 627] width 56 height 32
click at [779, 500] on textarea "Enter text..." at bounding box center [719, 539] width 446 height 78
type textarea "poison ratios"
click at [911, 611] on button "Next" at bounding box center [914, 627] width 56 height 32
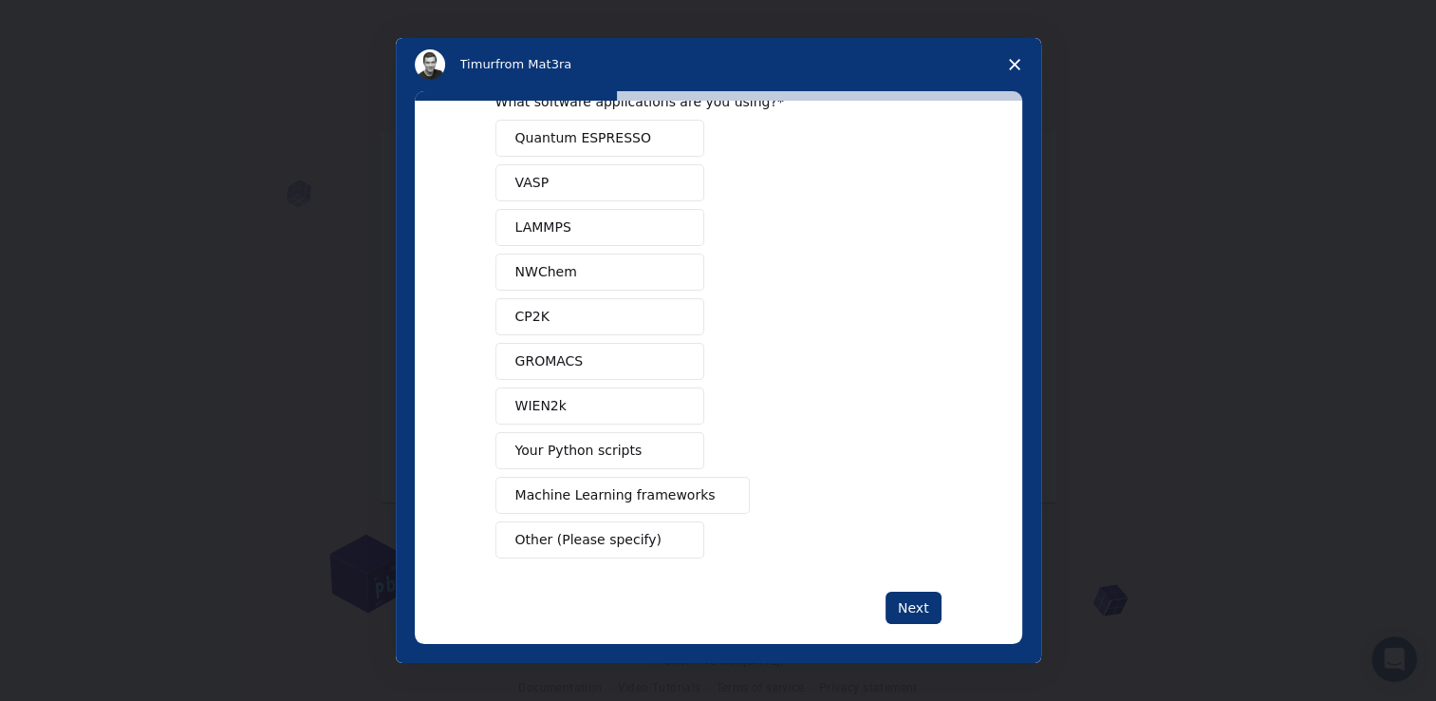
scroll to position [74, 0]
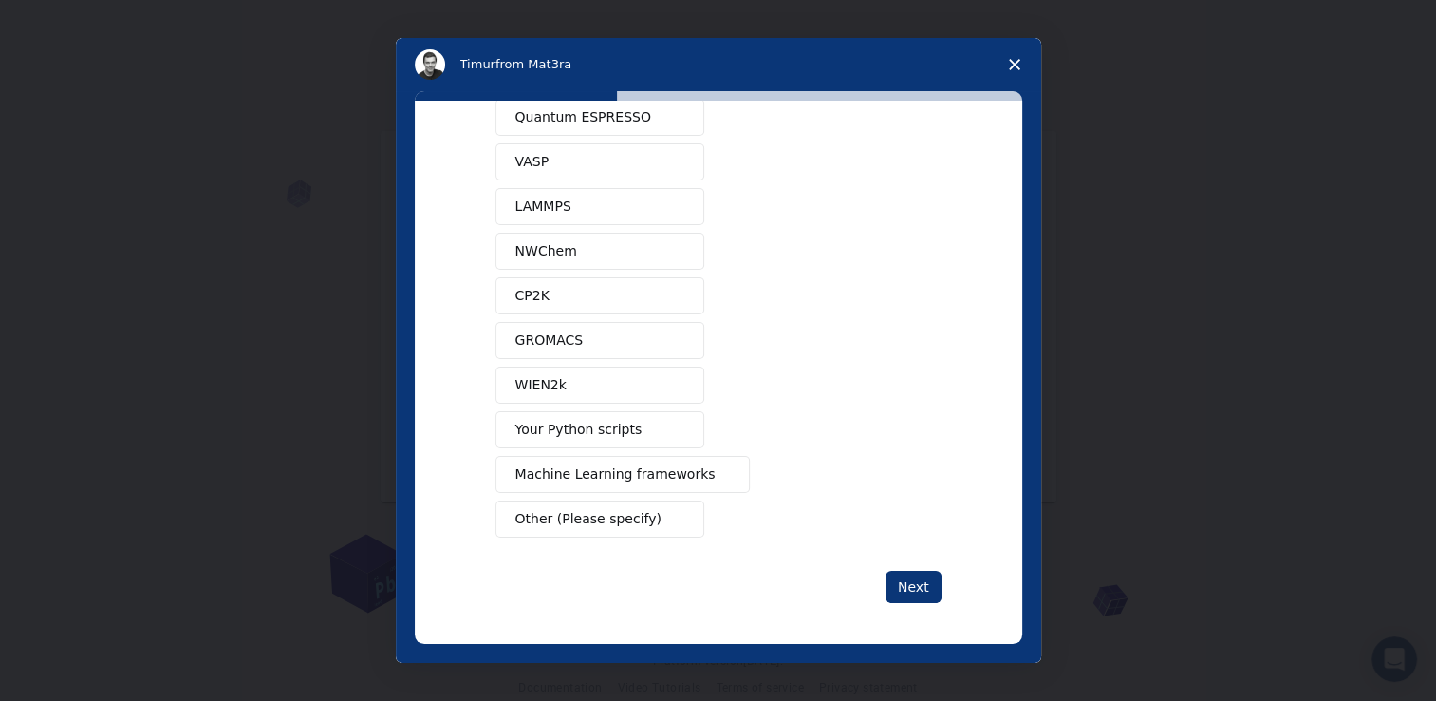
click at [596, 472] on span "Machine Learning frameworks" at bounding box center [616, 474] width 200 height 20
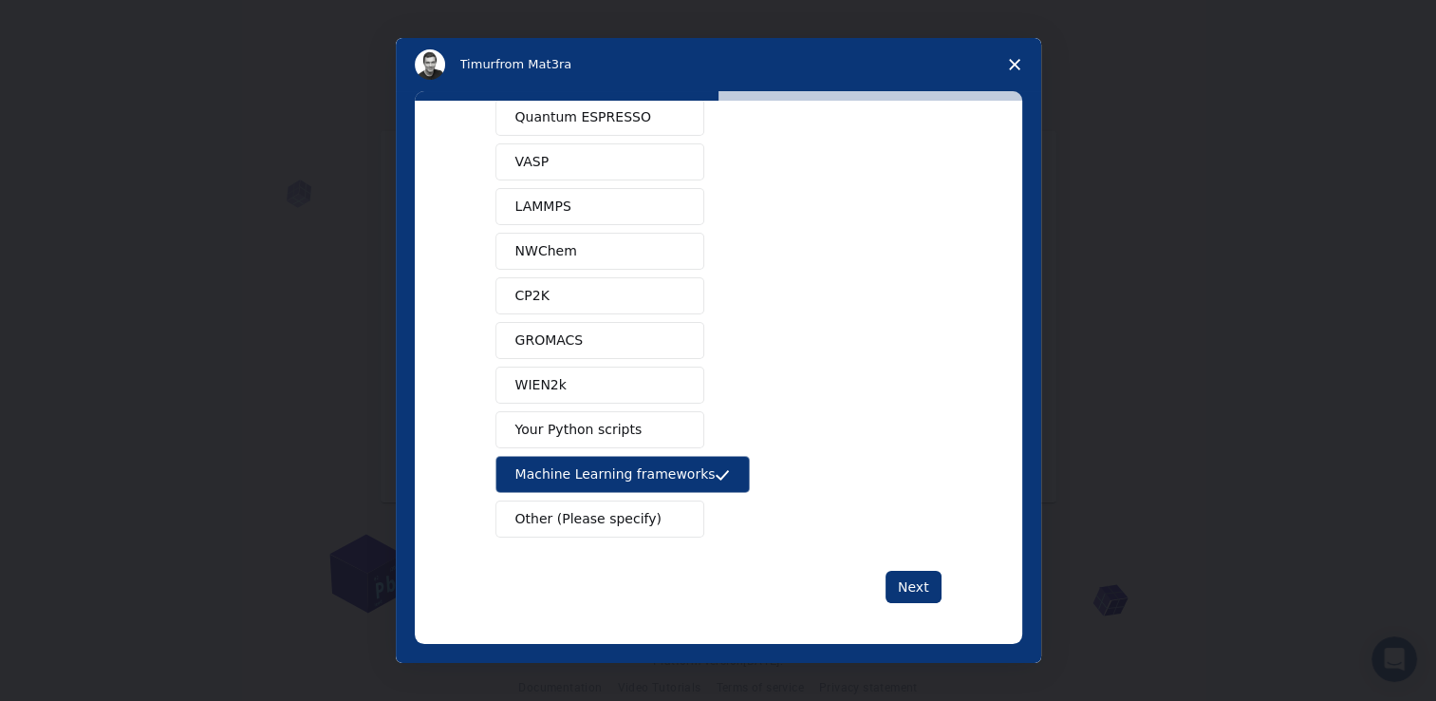
click at [549, 425] on span "Your Python scripts" at bounding box center [579, 430] width 127 height 20
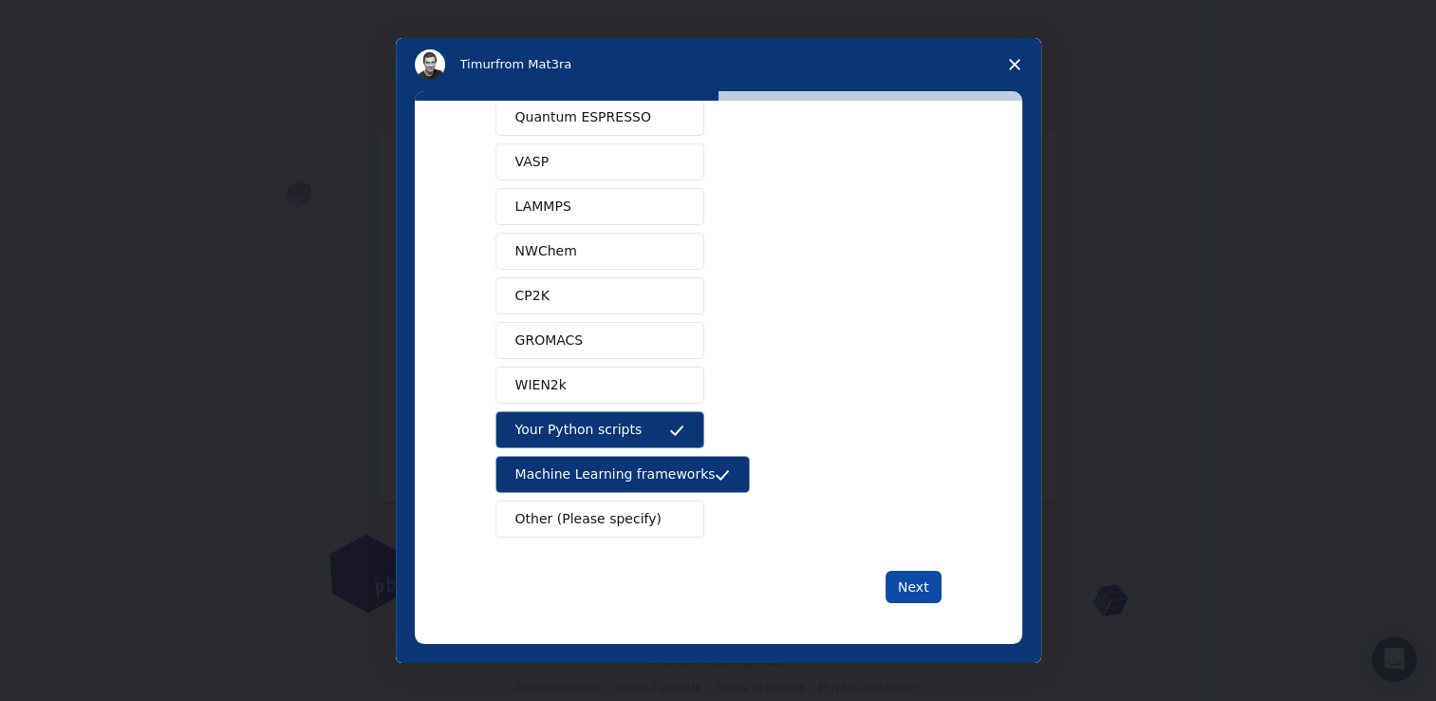
click at [898, 582] on button "Next" at bounding box center [914, 587] width 56 height 32
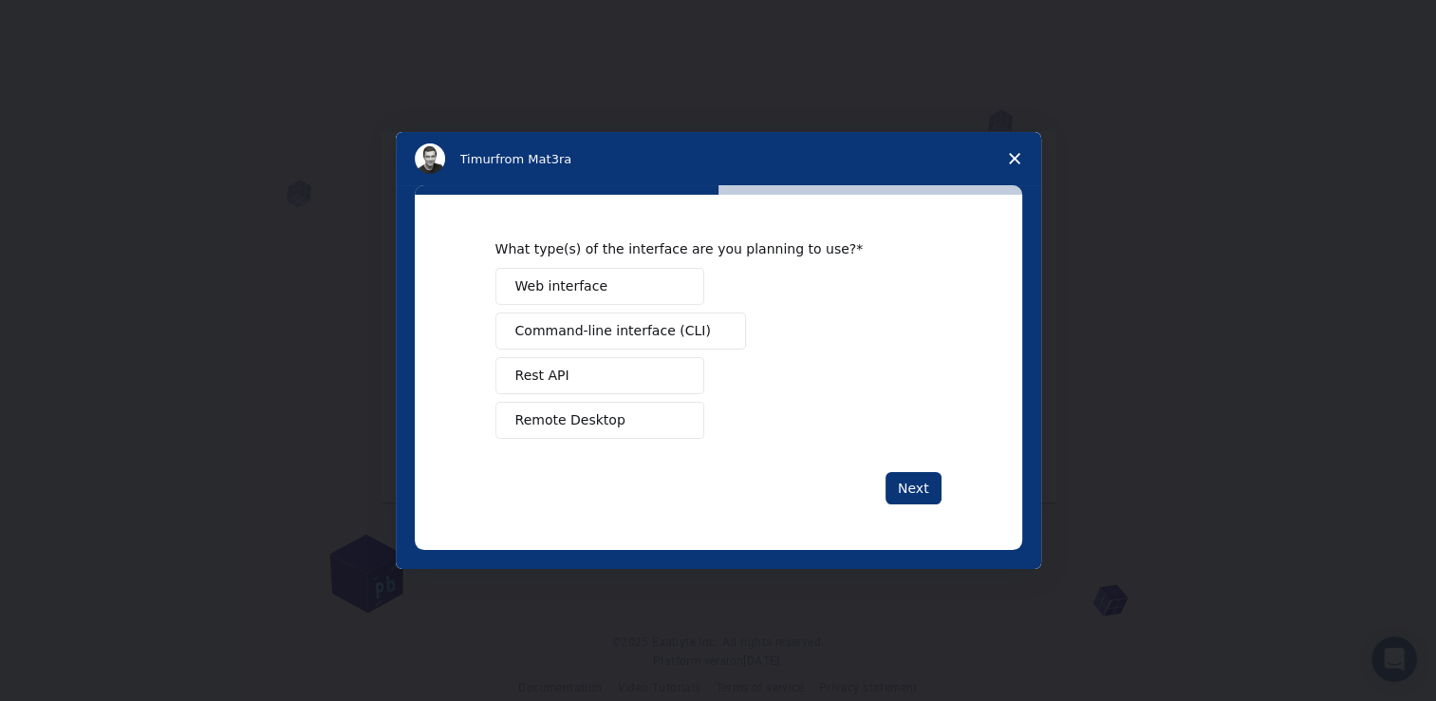
click at [594, 420] on span "Remote Desktop" at bounding box center [571, 420] width 110 height 20
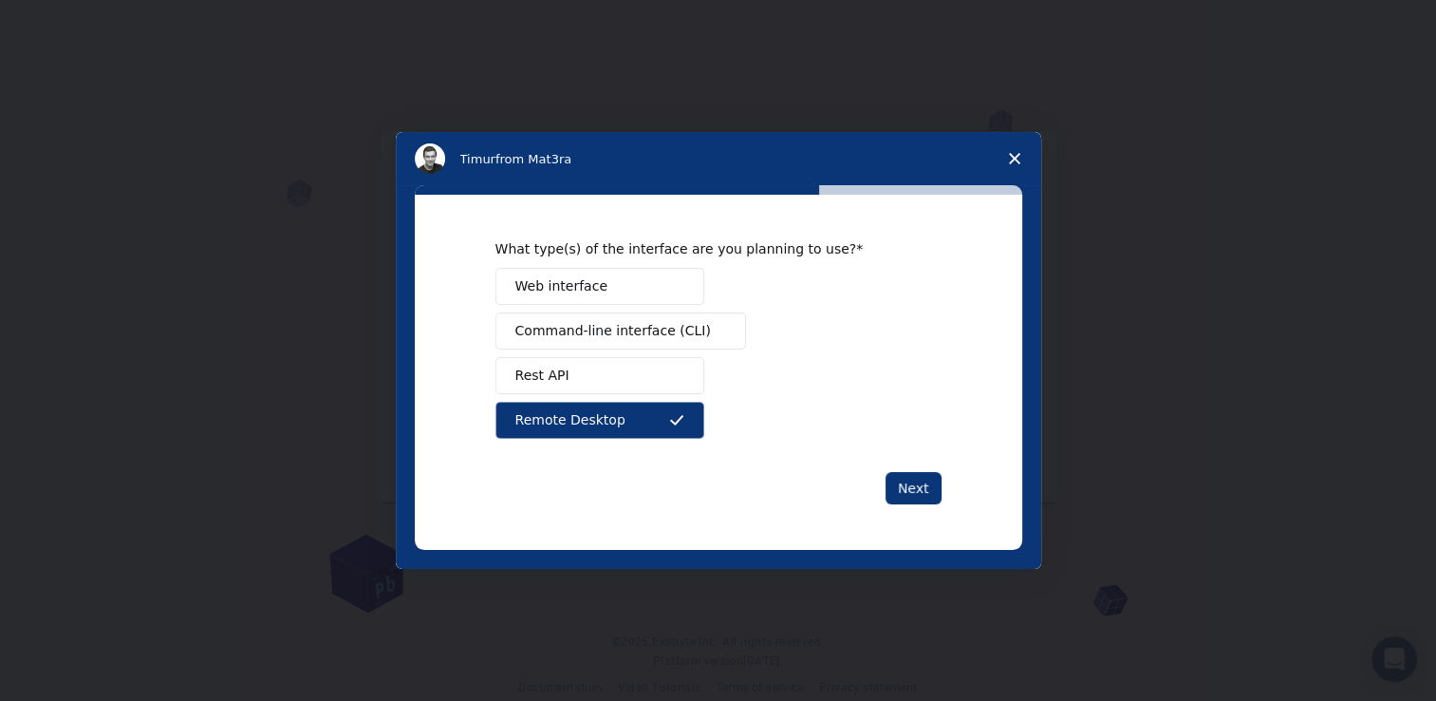
click at [573, 336] on span "Command-line interface (CLI)" at bounding box center [614, 331] width 196 height 20
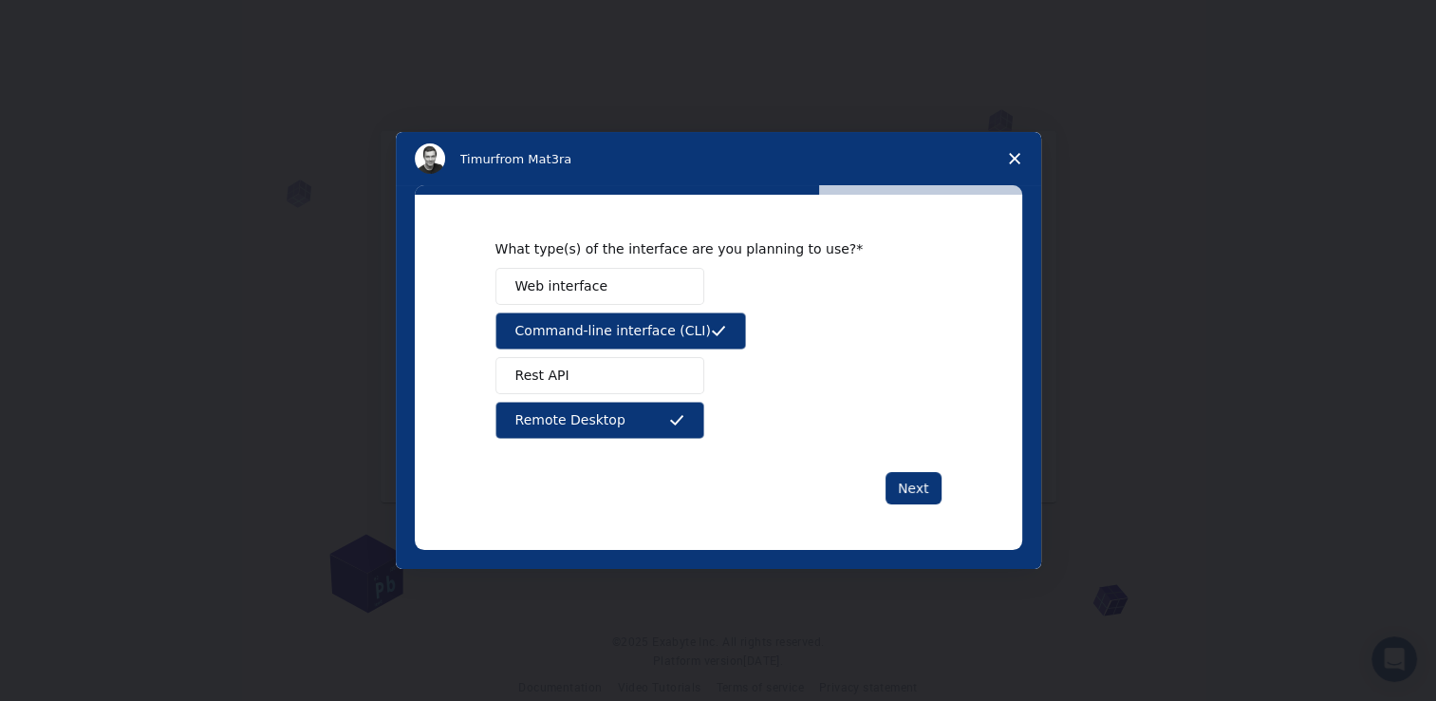
click at [647, 296] on button "Web interface" at bounding box center [600, 286] width 209 height 37
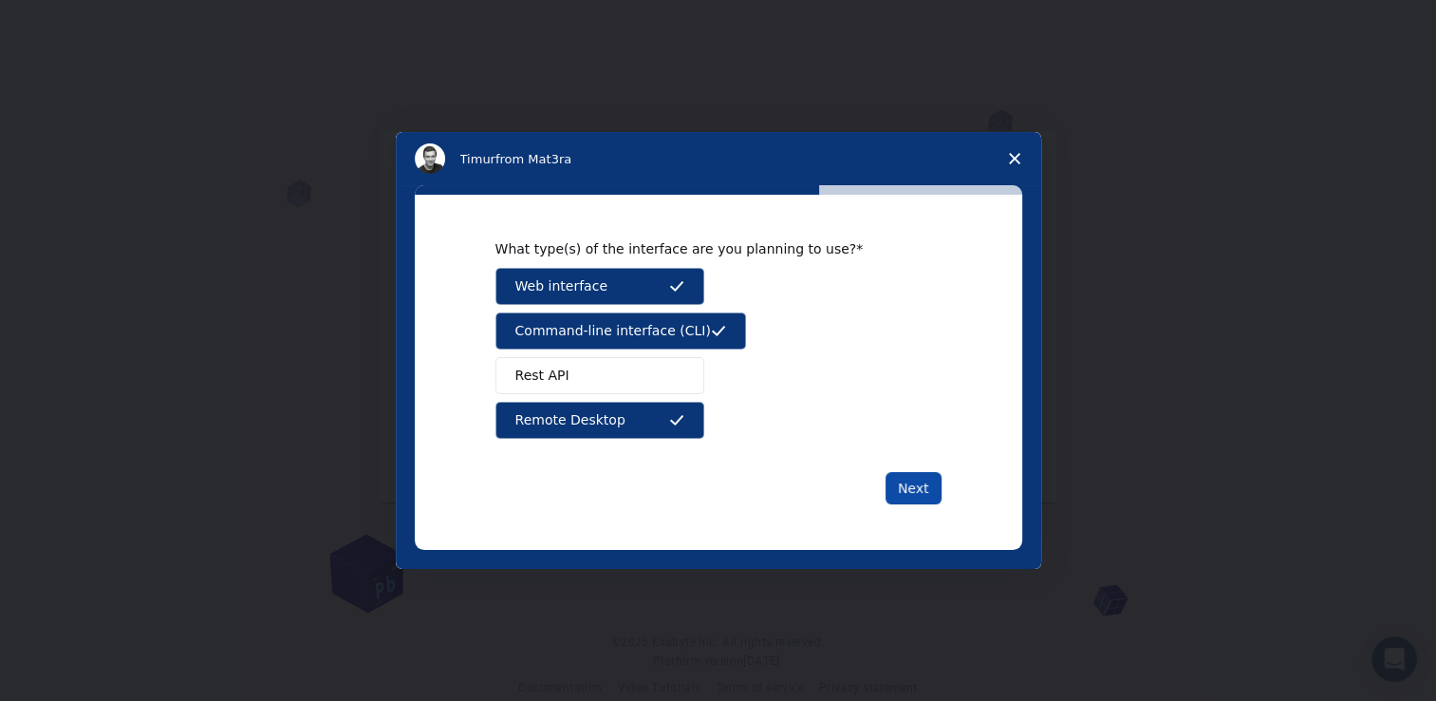
click at [902, 483] on button "Next" at bounding box center [914, 488] width 56 height 32
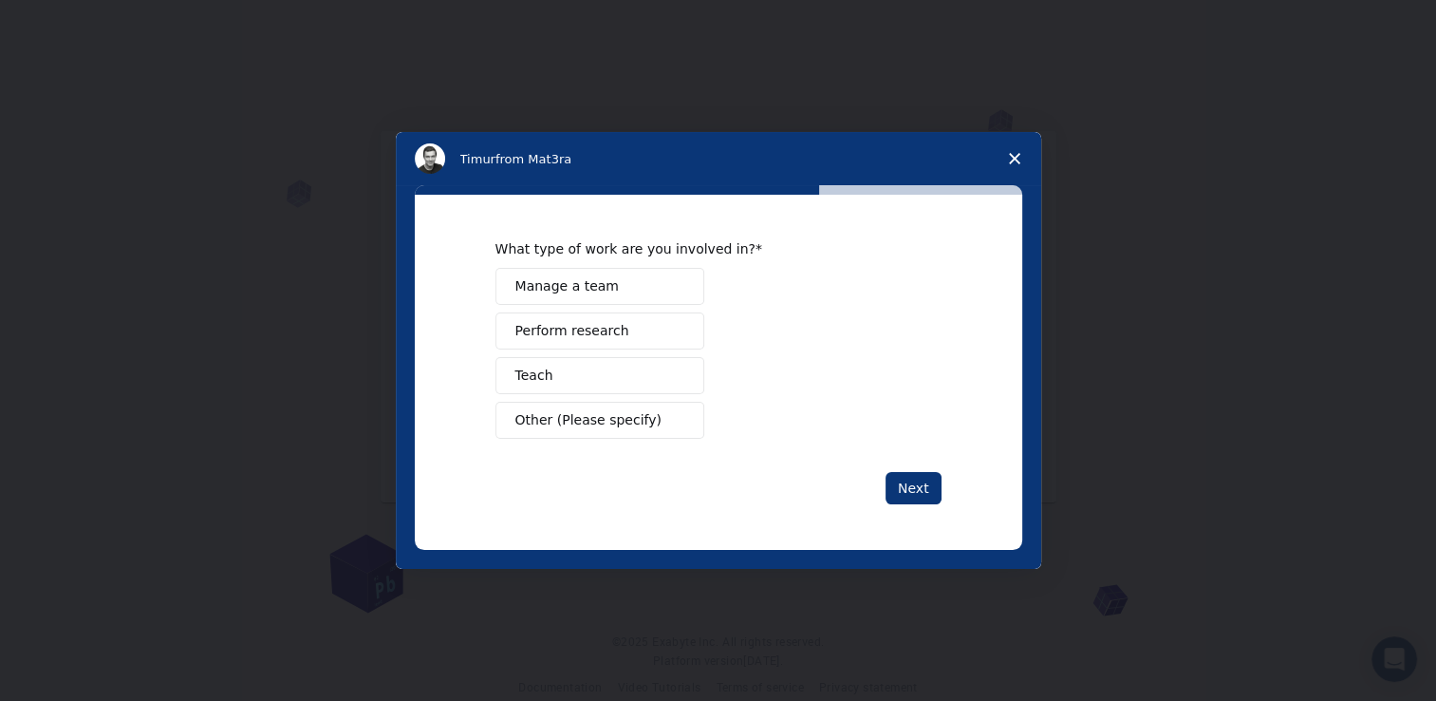
click at [630, 335] on button "Perform research" at bounding box center [600, 330] width 209 height 37
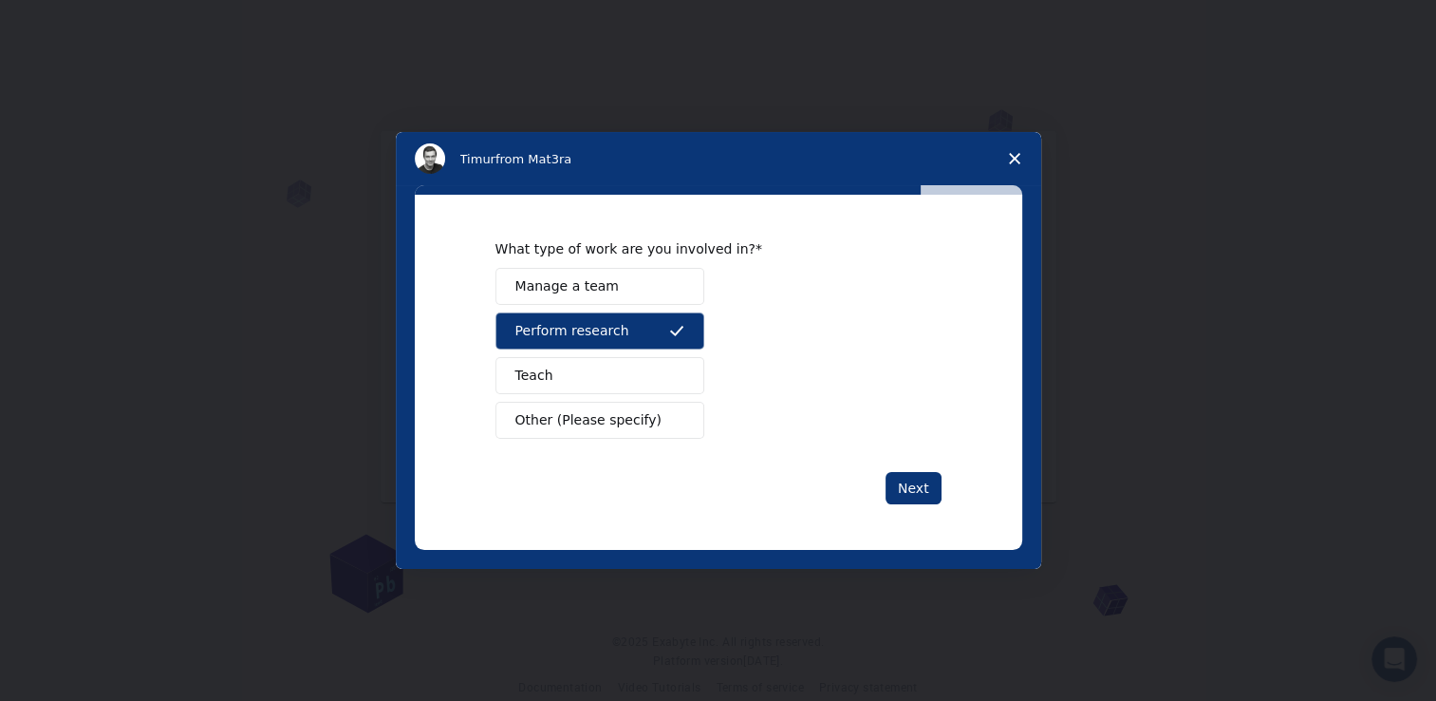
click at [651, 381] on button "Teach" at bounding box center [600, 375] width 209 height 37
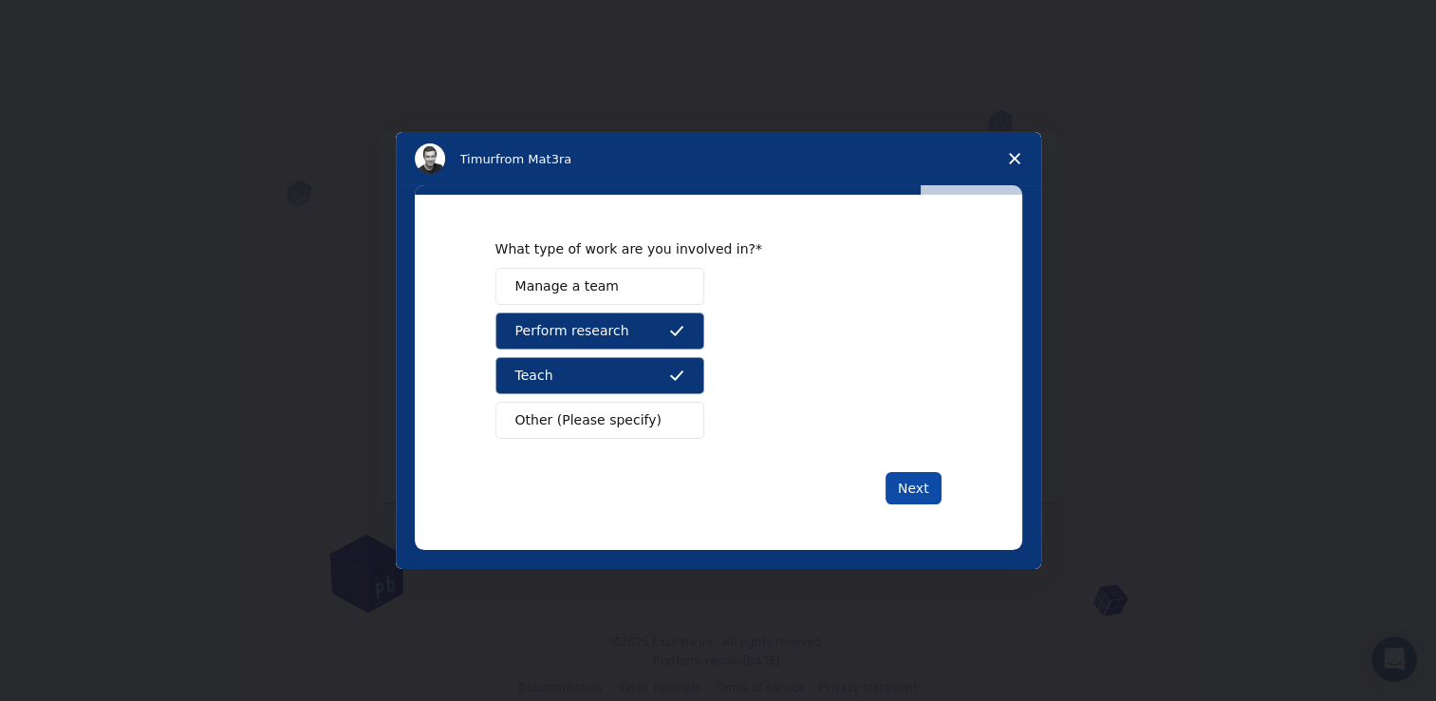
click at [903, 482] on button "Next" at bounding box center [914, 488] width 56 height 32
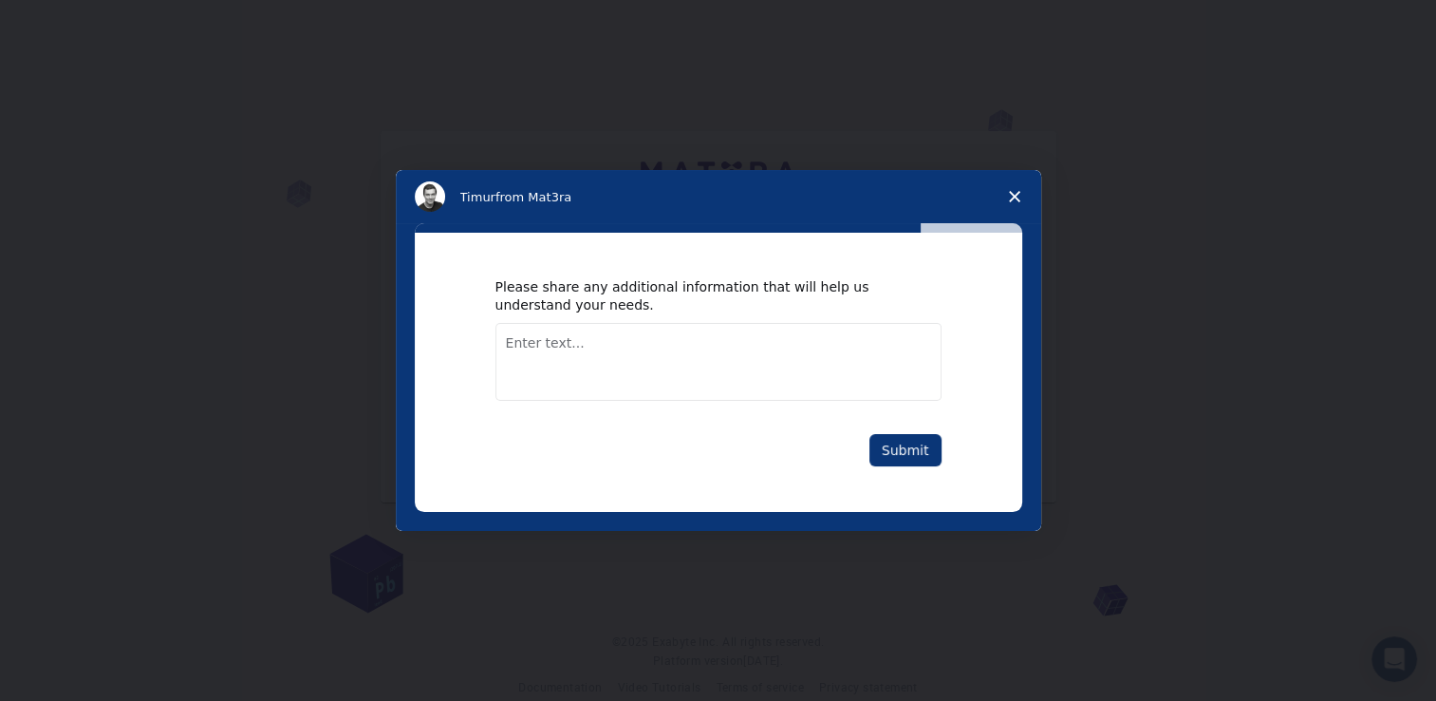
click at [638, 347] on textarea "Enter text..." at bounding box center [719, 362] width 446 height 78
type textarea "Research purpose"
click at [892, 460] on button "Submit" at bounding box center [906, 450] width 72 height 32
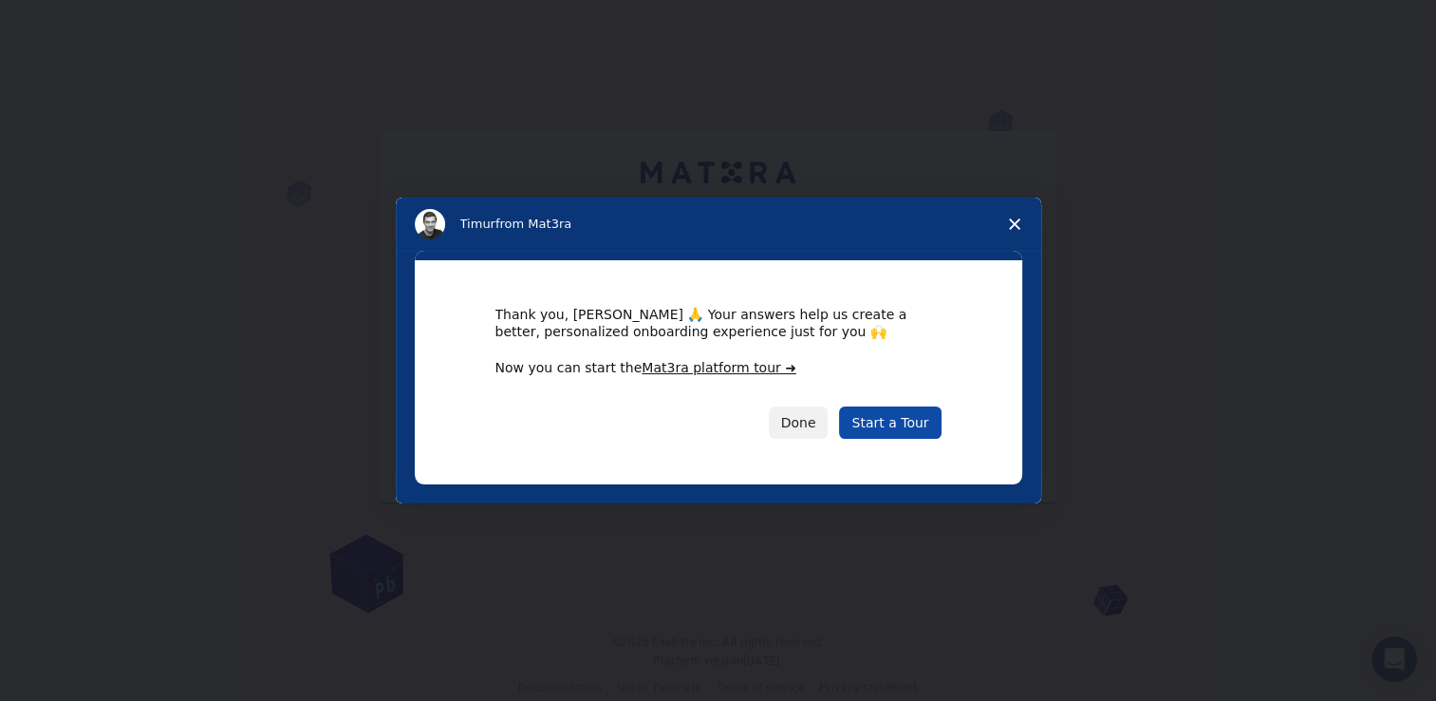
click at [897, 423] on link "Start a Tour" at bounding box center [890, 422] width 102 height 32
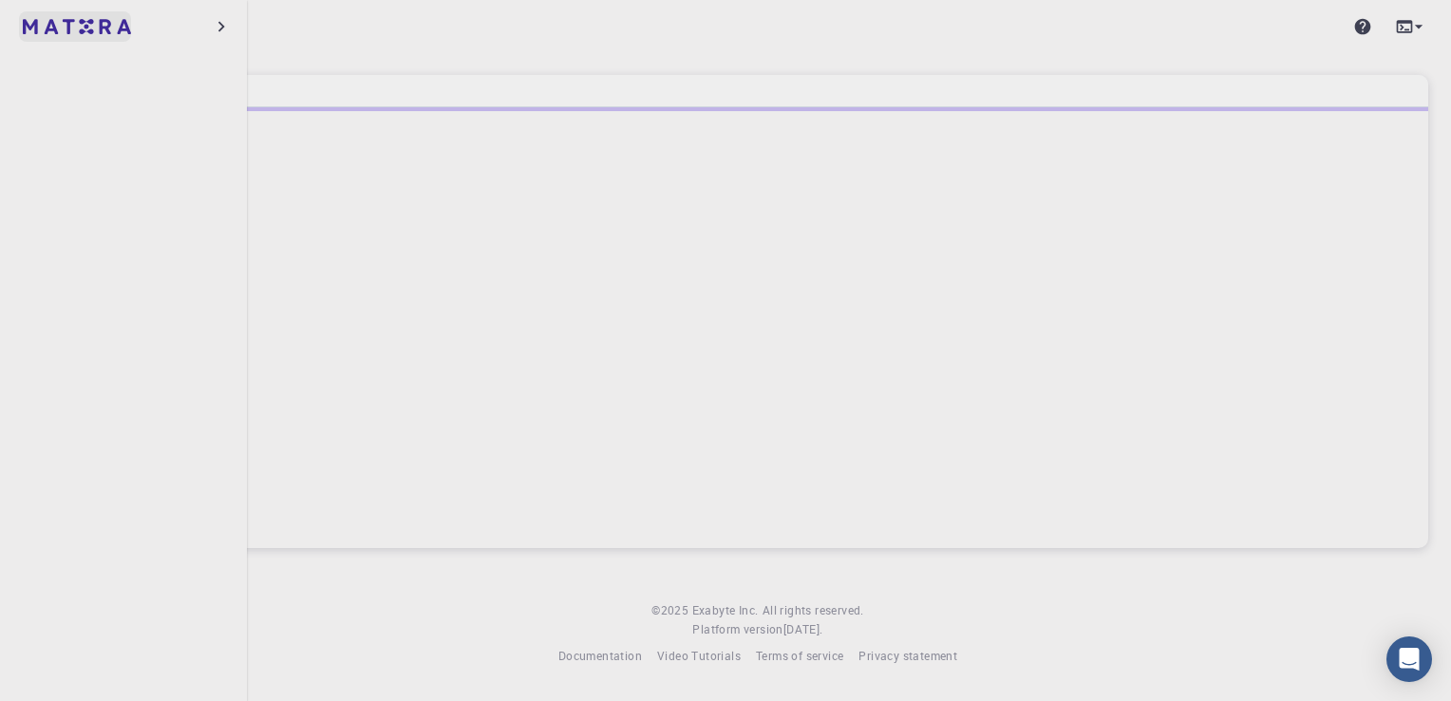
click at [44, 31] on img at bounding box center [36, 26] width 27 height 19
click at [1417, 24] on icon at bounding box center [1418, 26] width 19 height 19
drag, startPoint x: 684, startPoint y: 328, endPoint x: 1009, endPoint y: 292, distance: 327.6
click at [1009, 292] on div at bounding box center [725, 350] width 1451 height 701
click at [1362, 21] on icon at bounding box center [1362, 26] width 19 height 19
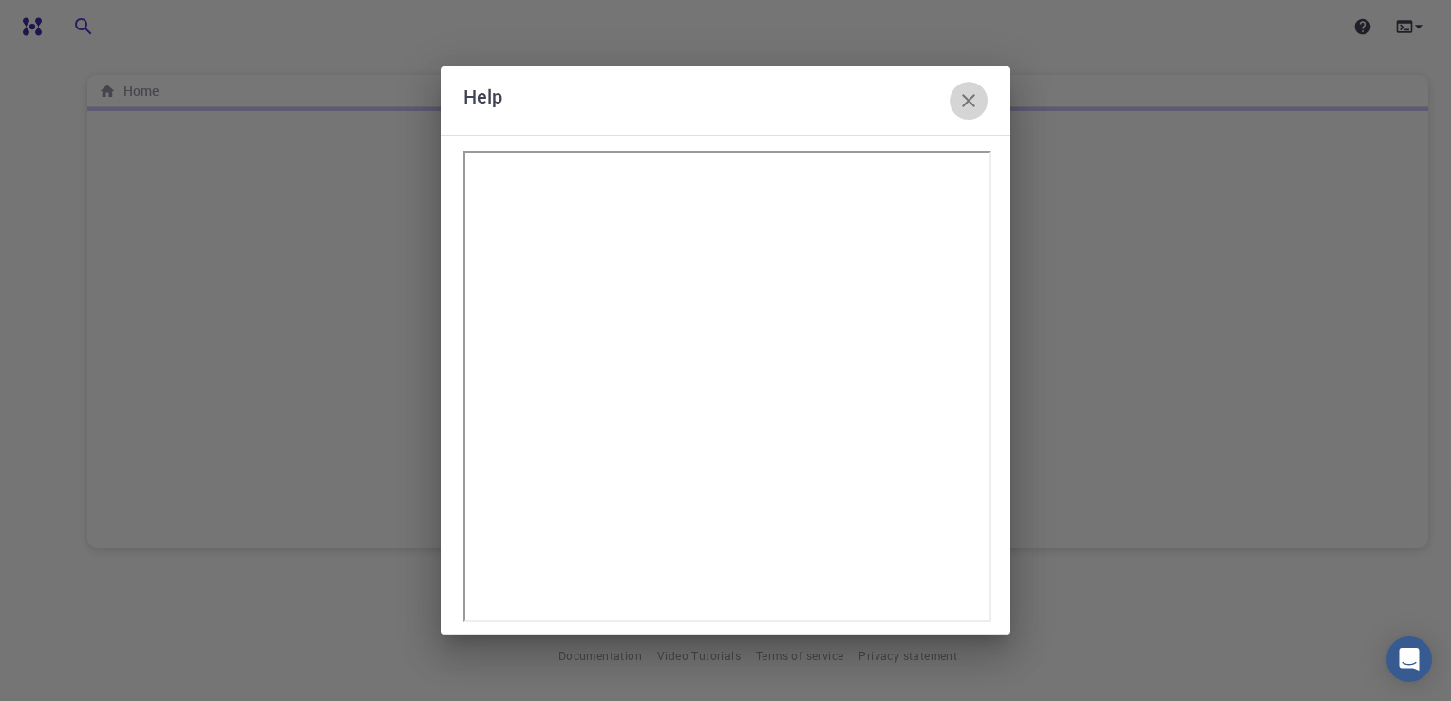
click at [967, 114] on button "button" at bounding box center [968, 101] width 38 height 38
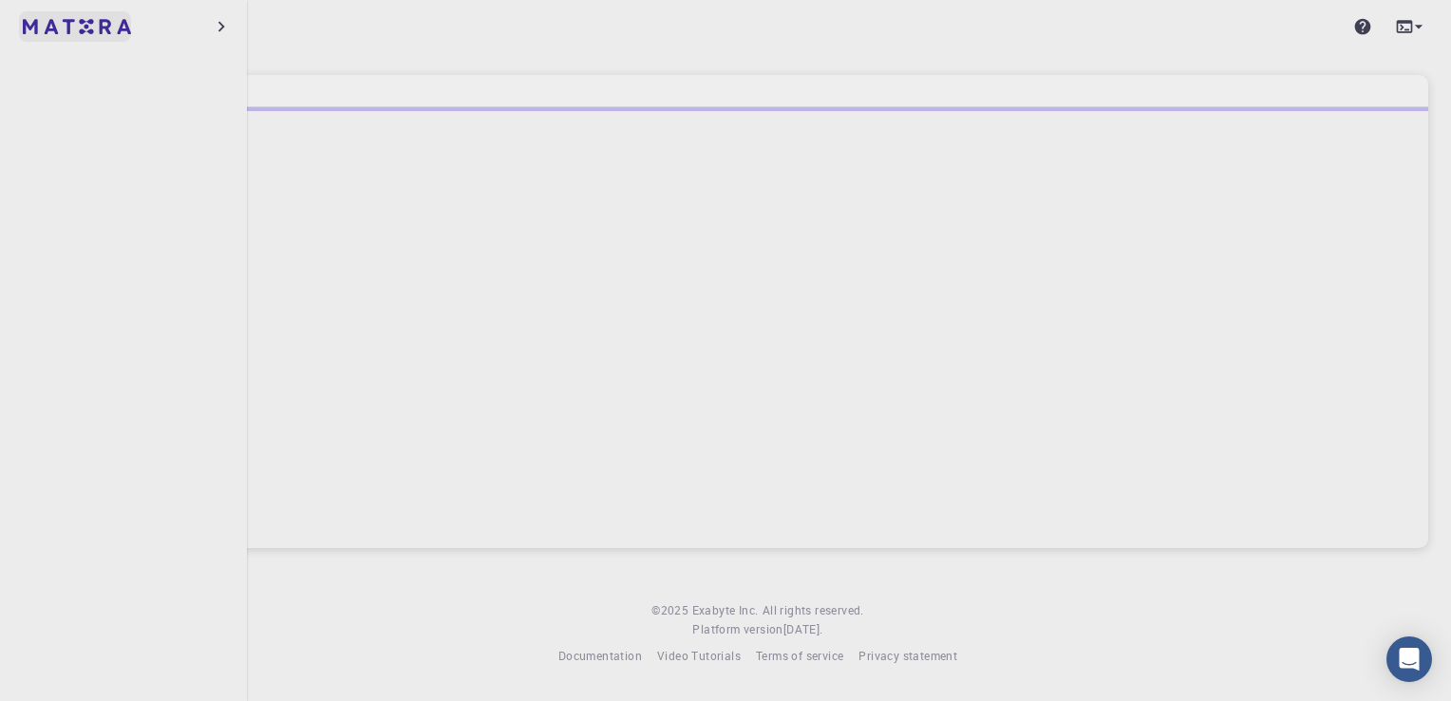
click at [45, 41] on link at bounding box center [75, 26] width 112 height 30
click at [76, 26] on img at bounding box center [77, 26] width 108 height 15
click at [693, 654] on span "Video Tutorials" at bounding box center [699, 654] width 84 height 15
click at [53, 26] on img at bounding box center [77, 26] width 108 height 15
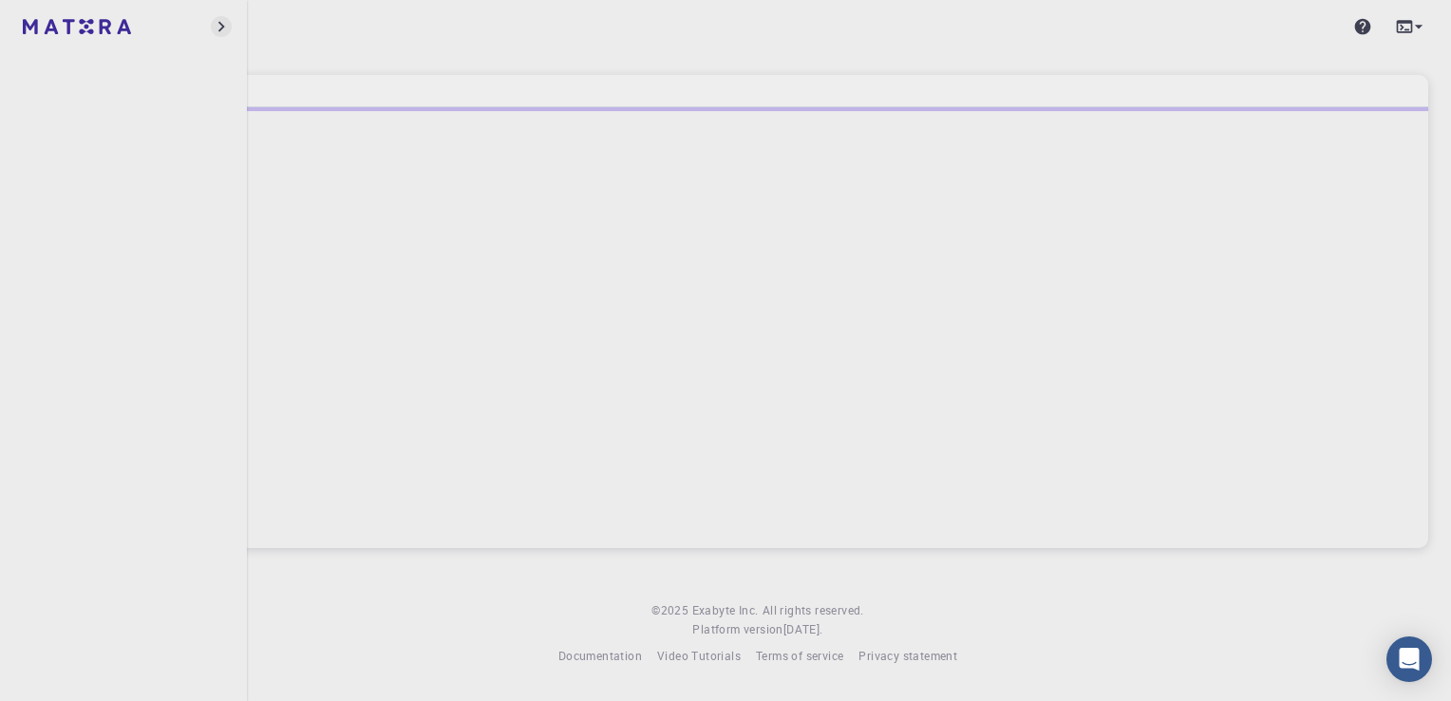
click at [215, 28] on icon "button" at bounding box center [221, 26] width 21 height 21
